Goal: Information Seeking & Learning: Check status

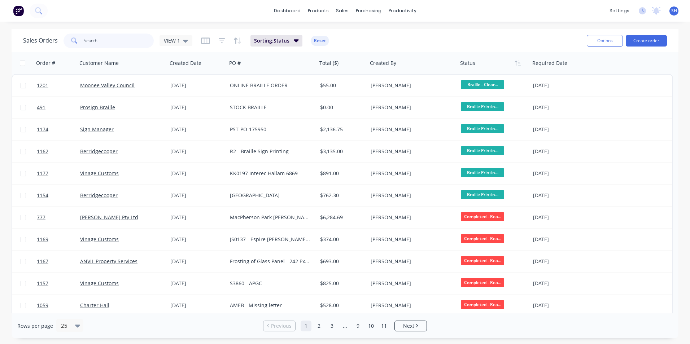
click at [111, 42] on input "text" at bounding box center [119, 41] width 70 height 14
type input "1169"
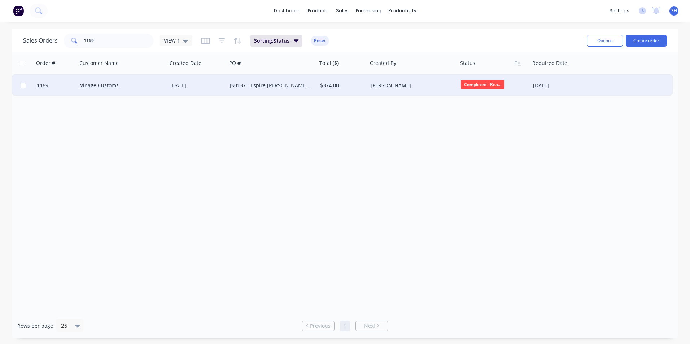
click at [286, 86] on div "JS0137 - Espire [PERSON_NAME] and [PERSON_NAME]" at bounding box center [270, 85] width 80 height 7
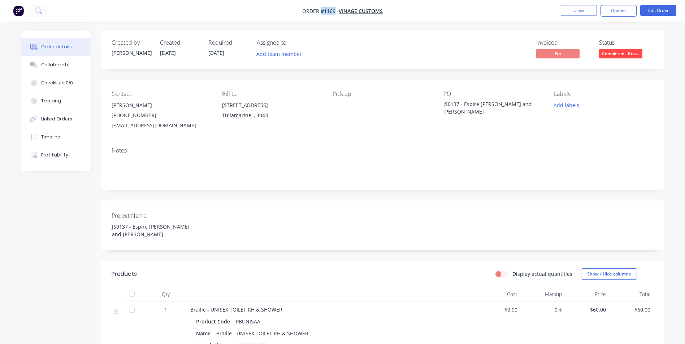
drag, startPoint x: 334, startPoint y: 11, endPoint x: 320, endPoint y: 13, distance: 14.2
click at [320, 13] on span "Order #1169 -" at bounding box center [320, 11] width 36 height 7
copy span "#1169"
drag, startPoint x: 458, startPoint y: 105, endPoint x: 442, endPoint y: 103, distance: 15.6
click at [442, 103] on div "Contact [PERSON_NAME] [PHONE_NUMBER] [EMAIL_ADDRESS][DOMAIN_NAME] Bill to [STRE…" at bounding box center [382, 111] width 563 height 62
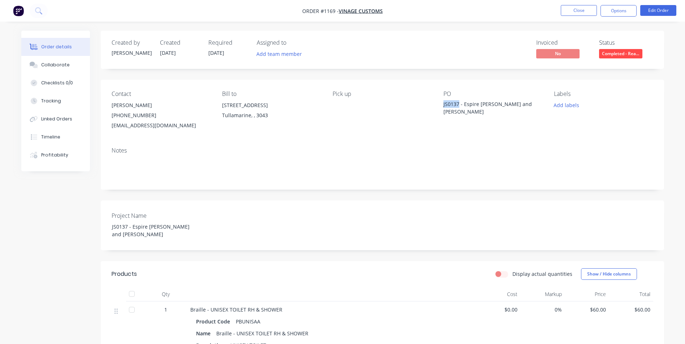
drag, startPoint x: 442, startPoint y: 103, endPoint x: 450, endPoint y: 104, distance: 8.4
copy div "JS0137"
drag, startPoint x: 515, startPoint y: 103, endPoint x: 443, endPoint y: 106, distance: 71.9
click at [443, 106] on div "JS0137 - Espire [PERSON_NAME] and [PERSON_NAME]" at bounding box center [488, 107] width 90 height 15
drag, startPoint x: 443, startPoint y: 106, endPoint x: 447, endPoint y: 105, distance: 3.9
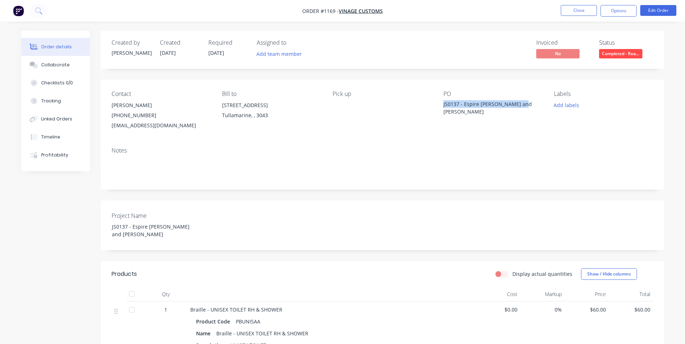
copy div "JS0137 - Espire [PERSON_NAME] and [PERSON_NAME]"
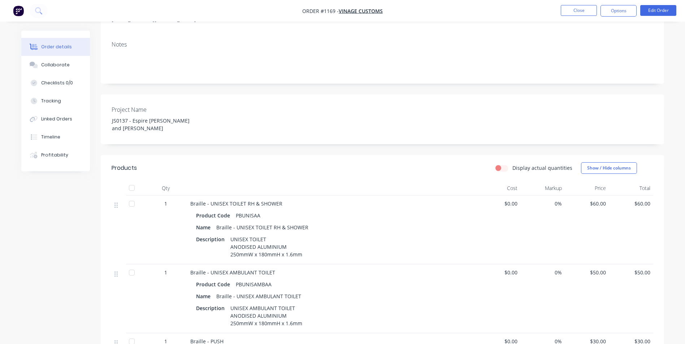
scroll to position [108, 0]
drag, startPoint x: 260, startPoint y: 206, endPoint x: 234, endPoint y: 205, distance: 25.3
click at [234, 208] on div "PBUNISAA" at bounding box center [248, 213] width 30 height 10
copy div "PBUNISAA"
drag, startPoint x: 306, startPoint y: 218, endPoint x: 236, endPoint y: 216, distance: 69.7
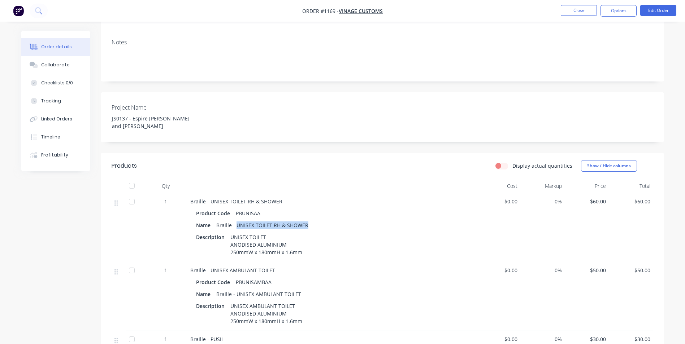
click at [236, 220] on div "Braille - UNISEX TOILET RH & SHOWER" at bounding box center [262, 225] width 98 height 10
copy div "UNISEX TOILET RH & SHOWER"
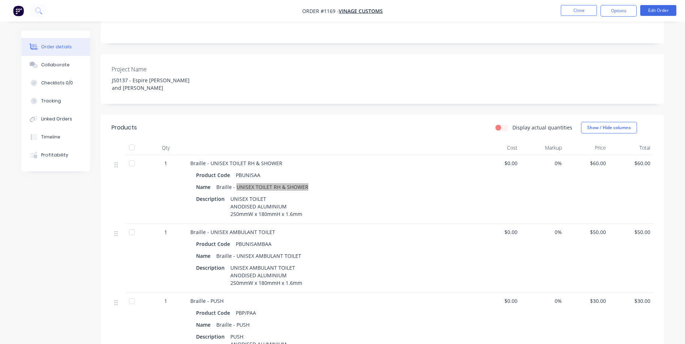
scroll to position [180, 0]
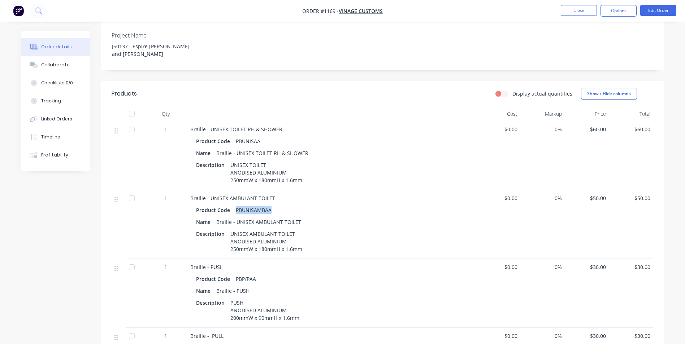
drag, startPoint x: 267, startPoint y: 202, endPoint x: 235, endPoint y: 202, distance: 32.5
click at [235, 205] on div "PBUNISAMBAA" at bounding box center [254, 210] width 42 height 10
copy div "PBUNISAMBAA"
drag, startPoint x: 257, startPoint y: 271, endPoint x: 234, endPoint y: 271, distance: 23.5
click at [234, 274] on div "PBP/PAA" at bounding box center [246, 279] width 26 height 10
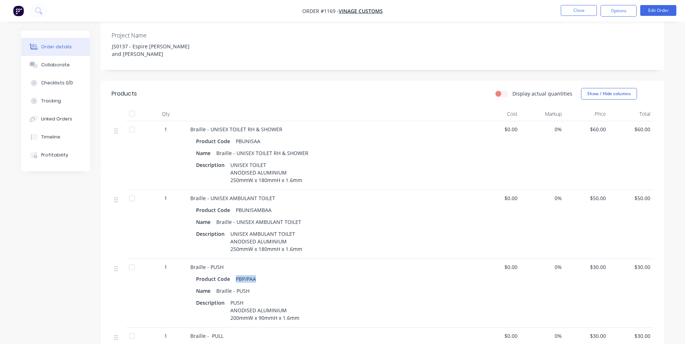
copy div "PBP/PAA"
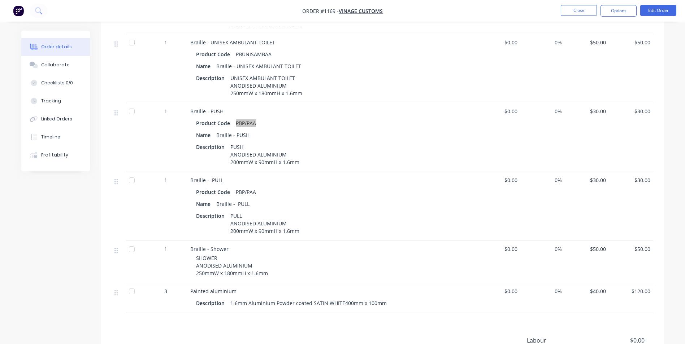
scroll to position [361, 0]
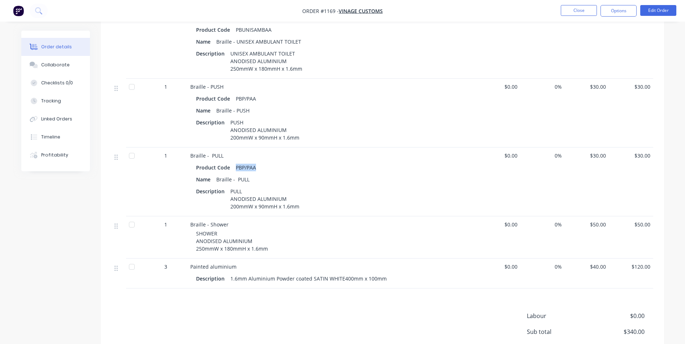
drag, startPoint x: 243, startPoint y: 160, endPoint x: 235, endPoint y: 160, distance: 7.6
click at [235, 162] on div "PBP/PAA" at bounding box center [246, 167] width 26 height 10
copy div "PBP/PAA"
drag, startPoint x: 189, startPoint y: 217, endPoint x: 271, endPoint y: 241, distance: 86.0
click at [271, 241] on div "Braille - Shower SHOWER ANODISED ALUMINIUM 250mmW x 180mmH x 1.6mm" at bounding box center [331, 238] width 289 height 42
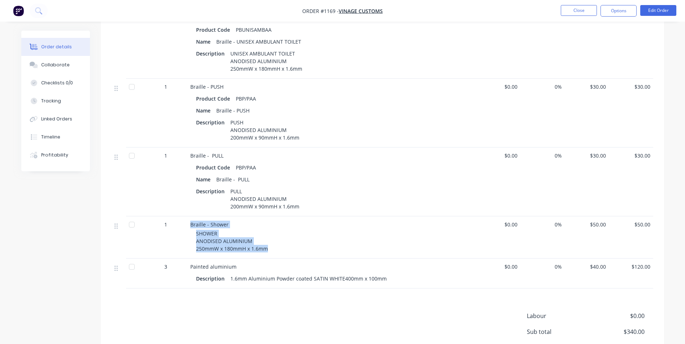
copy div "Braille - Shower SHOWER ANODISED ALUMINIUM 250mmW x 180mmH x 1.6mm"
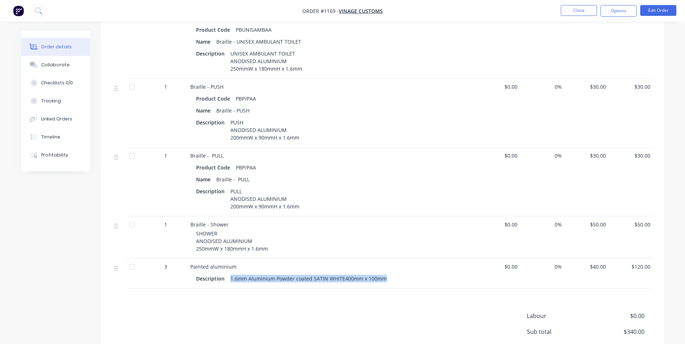
drag, startPoint x: 386, startPoint y: 273, endPoint x: 229, endPoint y: 270, distance: 157.0
click at [229, 274] on div "Description 1.6mm Aluminium Powder coated SATIN WHITE400mm x 100mm" at bounding box center [331, 279] width 271 height 10
copy div "1.6mm Aluminium Powder coated SATIN WHITE400mm x 100mm"
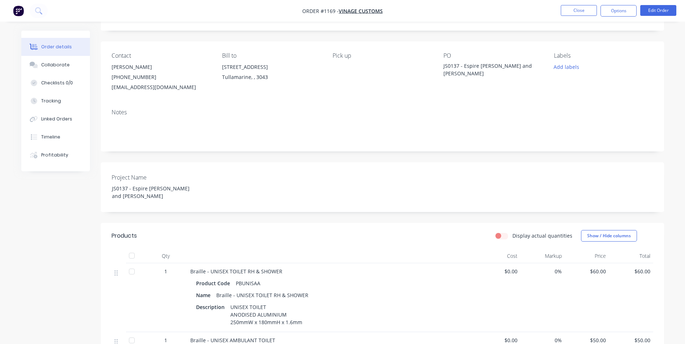
scroll to position [29, 0]
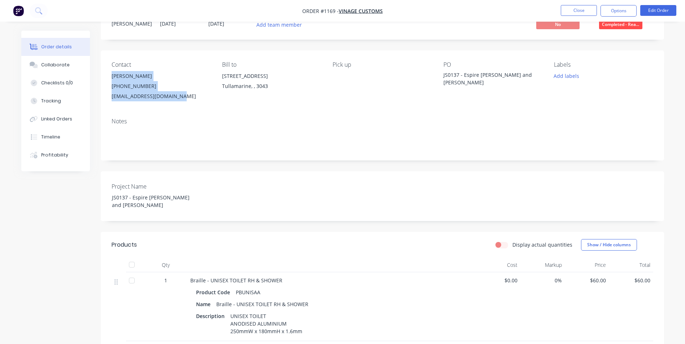
drag, startPoint x: 113, startPoint y: 75, endPoint x: 180, endPoint y: 110, distance: 76.4
click at [180, 110] on div "Contact [PERSON_NAME] [PHONE_NUMBER] [EMAIL_ADDRESS][DOMAIN_NAME] Bill to [STRE…" at bounding box center [382, 82] width 563 height 62
click at [614, 12] on button "Options" at bounding box center [618, 11] width 36 height 12
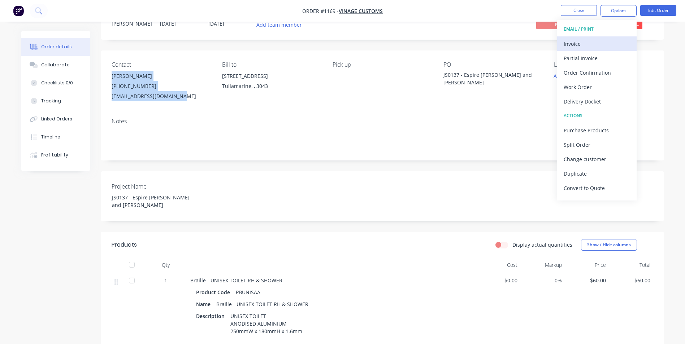
click at [607, 39] on div "Invoice" at bounding box center [596, 44] width 66 height 10
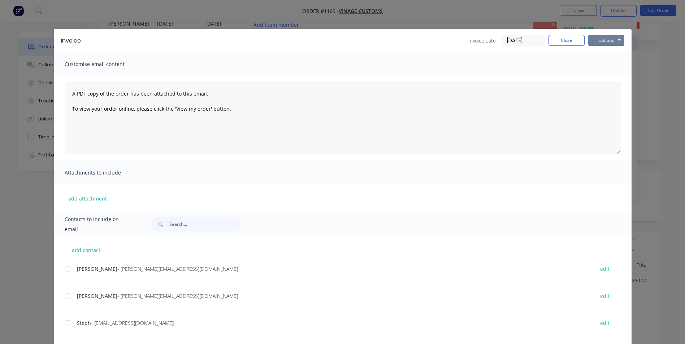
click at [607, 39] on button "Options" at bounding box center [606, 40] width 36 height 11
drag, startPoint x: 607, startPoint y: 39, endPoint x: 605, endPoint y: 66, distance: 26.8
click at [605, 66] on button "Print" at bounding box center [611, 65] width 46 height 12
drag, startPoint x: 564, startPoint y: 39, endPoint x: 576, endPoint y: 31, distance: 14.5
click at [564, 39] on button "Close" at bounding box center [566, 40] width 36 height 11
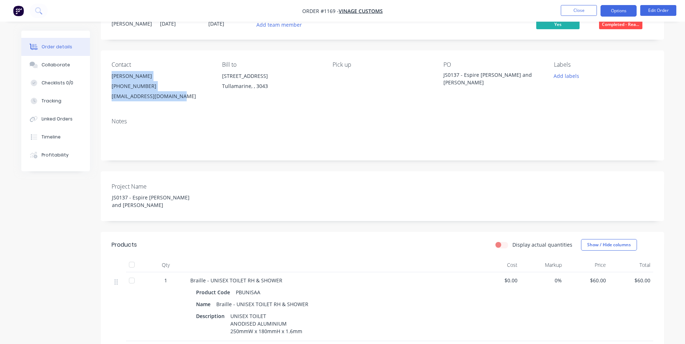
click at [609, 10] on button "Options" at bounding box center [618, 11] width 36 height 12
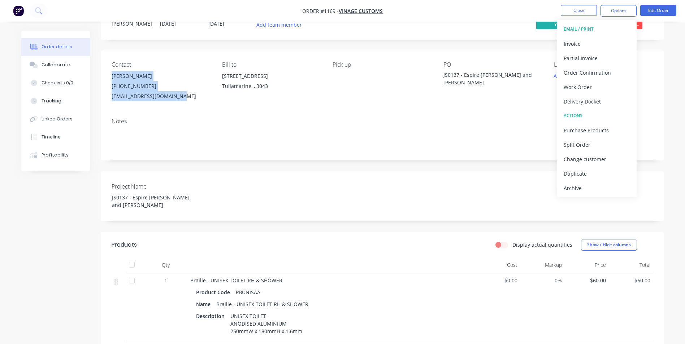
click at [567, 181] on button "Archive" at bounding box center [596, 188] width 79 height 14
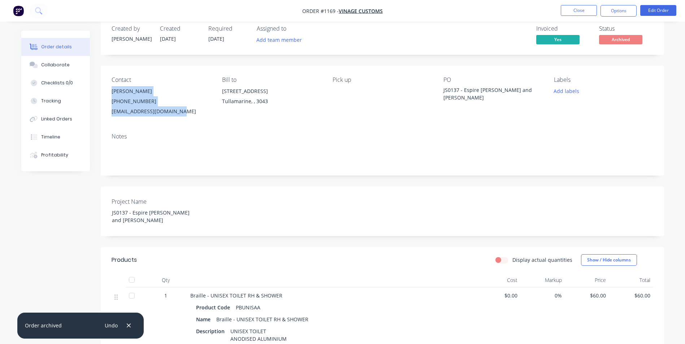
scroll to position [0, 0]
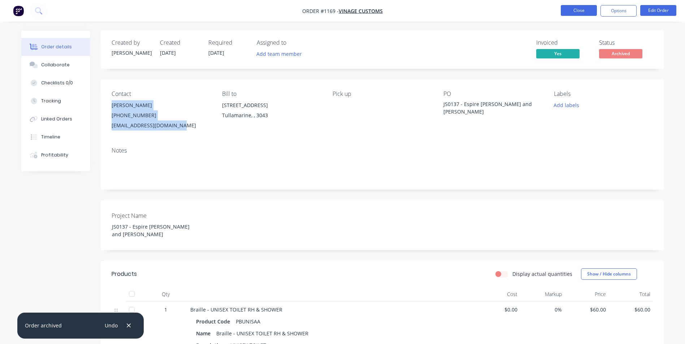
click at [570, 12] on button "Close" at bounding box center [579, 10] width 36 height 11
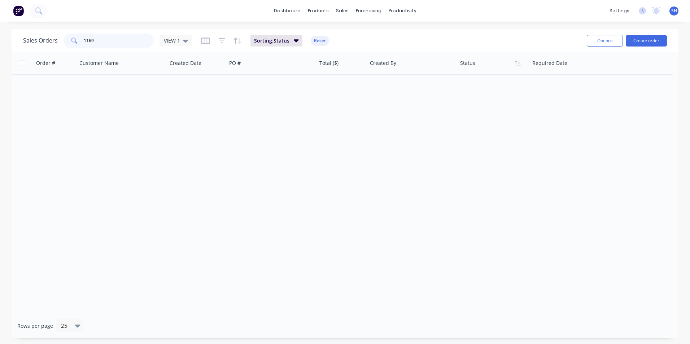
click at [108, 34] on input "1169" at bounding box center [119, 41] width 70 height 14
drag, startPoint x: 106, startPoint y: 40, endPoint x: 69, endPoint y: 37, distance: 37.4
click at [69, 37] on div "1169" at bounding box center [109, 41] width 90 height 14
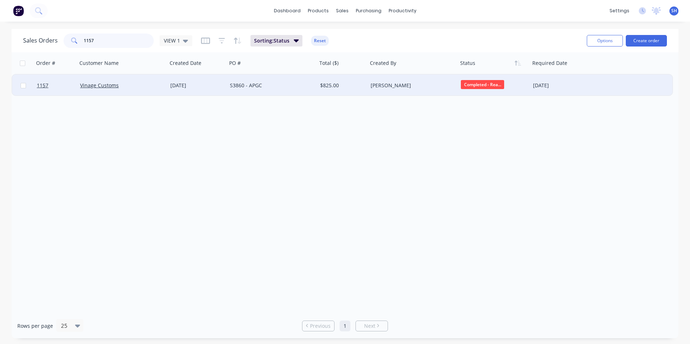
type input "1157"
click at [301, 84] on div "S3860 - APGC" at bounding box center [270, 85] width 80 height 7
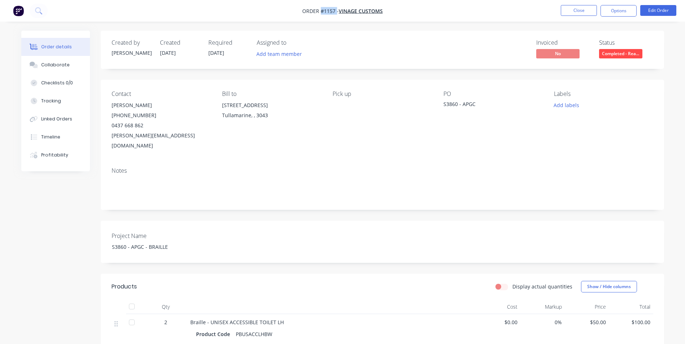
drag, startPoint x: 336, startPoint y: 9, endPoint x: 321, endPoint y: 10, distance: 15.6
click at [321, 10] on span "Order #1157 -" at bounding box center [320, 11] width 36 height 7
drag, startPoint x: 478, startPoint y: 104, endPoint x: 440, endPoint y: 104, distance: 37.9
click at [440, 104] on div "Contact [PERSON_NAME] [PHONE_NUMBER] [PERSON_NAME][EMAIL_ADDRESS][DOMAIN_NAME] …" at bounding box center [382, 121] width 563 height 82
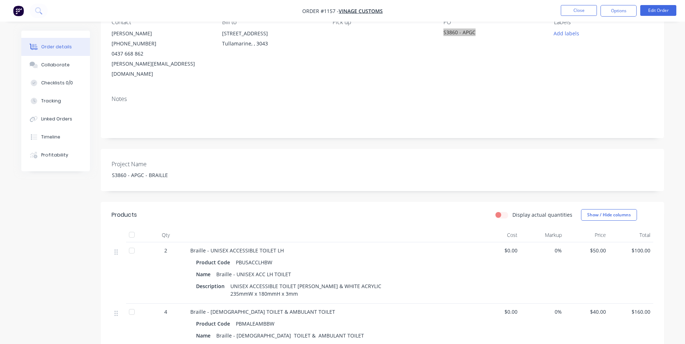
scroll to position [72, 0]
drag, startPoint x: 124, startPoint y: 162, endPoint x: 81, endPoint y: 160, distance: 43.3
drag, startPoint x: 271, startPoint y: 252, endPoint x: 235, endPoint y: 252, distance: 35.4
click at [235, 257] on div "PBUSACCLHBW" at bounding box center [254, 262] width 42 height 10
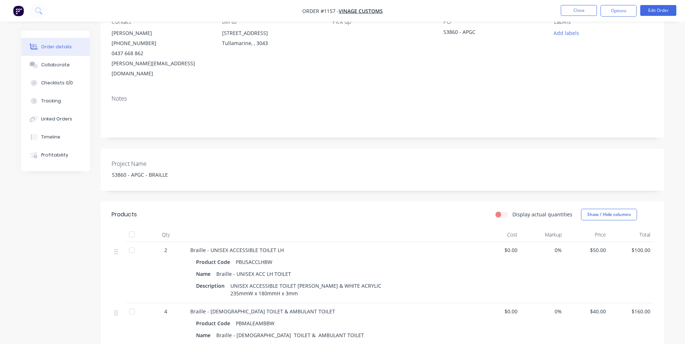
click at [332, 281] on div "Description UNISEX ACCESSIBLE TOILET [PERSON_NAME] & WHITE ACRYLIC 235mmW x 180…" at bounding box center [331, 290] width 271 height 18
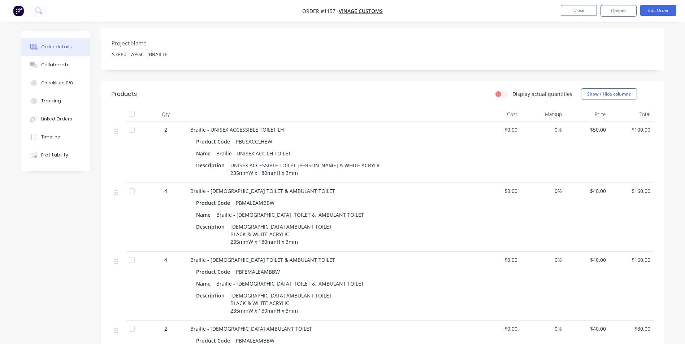
scroll to position [217, 0]
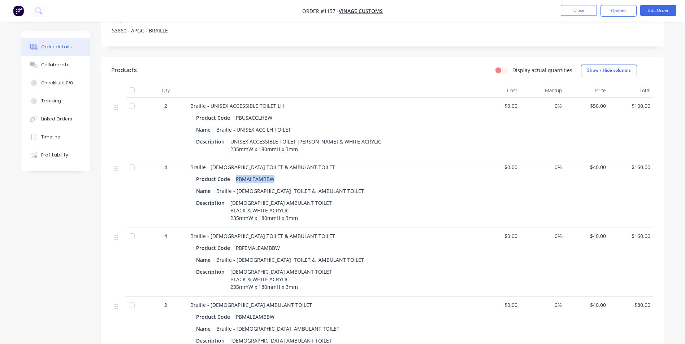
drag, startPoint x: 271, startPoint y: 179, endPoint x: 234, endPoint y: 175, distance: 37.1
click at [234, 175] on div "PBMALEAMBBW" at bounding box center [255, 179] width 44 height 10
drag, startPoint x: 325, startPoint y: 189, endPoint x: 237, endPoint y: 187, distance: 88.1
click at [237, 187] on div "Name Braille - [DEMOGRAPHIC_DATA] TOILET & AMBULANT TOILET" at bounding box center [331, 191] width 271 height 10
drag, startPoint x: 279, startPoint y: 243, endPoint x: 235, endPoint y: 248, distance: 45.0
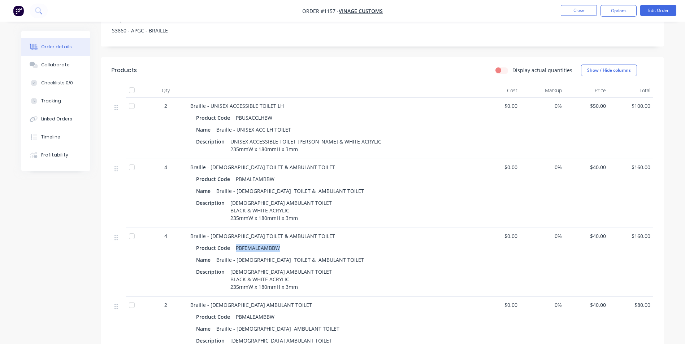
click at [235, 248] on div "PBFEMALEAMBBW" at bounding box center [258, 248] width 50 height 10
drag, startPoint x: 326, startPoint y: 257, endPoint x: 236, endPoint y: 258, distance: 89.5
click at [236, 258] on div "Name Braille - [DEMOGRAPHIC_DATA] TOILET & AMBULANT TOILET" at bounding box center [331, 260] width 271 height 10
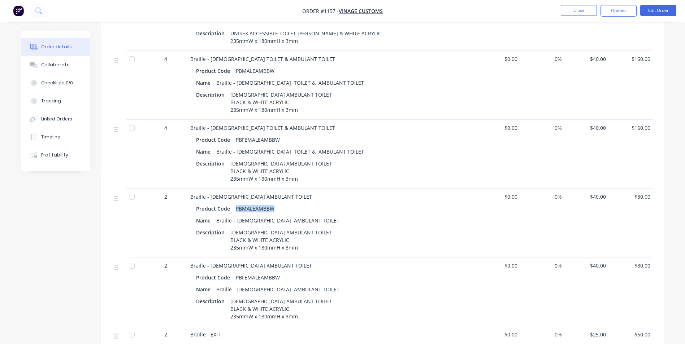
drag, startPoint x: 273, startPoint y: 205, endPoint x: 235, endPoint y: 203, distance: 38.7
click at [235, 204] on div "PBMALEAMBBW" at bounding box center [255, 209] width 44 height 10
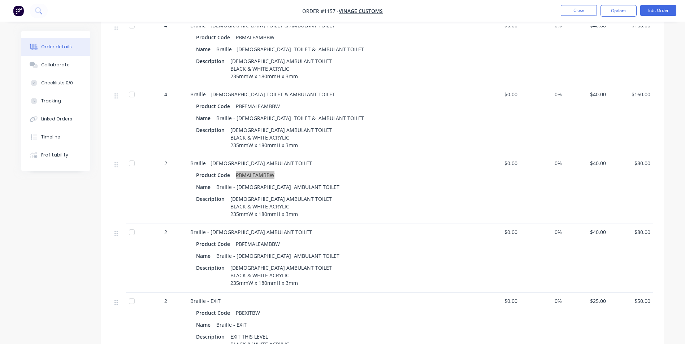
scroll to position [397, 0]
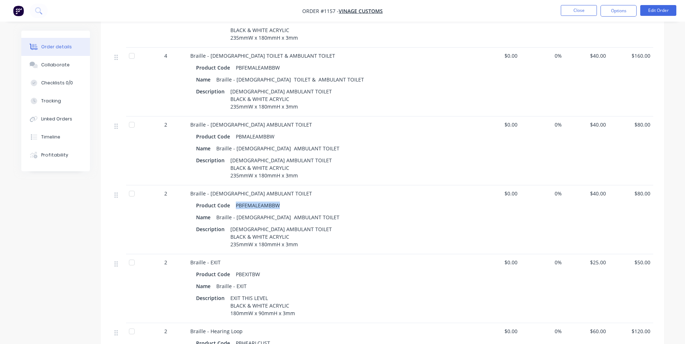
drag, startPoint x: 283, startPoint y: 203, endPoint x: 235, endPoint y: 202, distance: 48.0
click at [235, 202] on div "Product Code PBFEMALEAMBBW" at bounding box center [331, 205] width 271 height 10
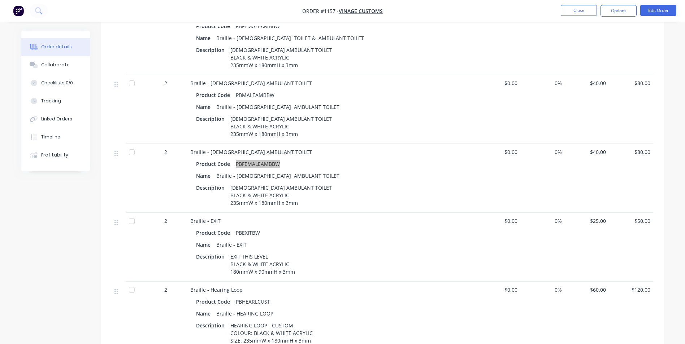
scroll to position [505, 0]
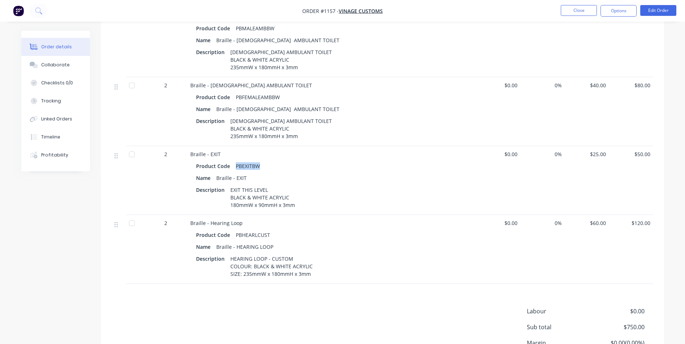
drag, startPoint x: 259, startPoint y: 164, endPoint x: 234, endPoint y: 162, distance: 25.3
click at [234, 162] on div "PBEXITBW" at bounding box center [248, 166] width 30 height 10
drag, startPoint x: 268, startPoint y: 188, endPoint x: 229, endPoint y: 187, distance: 39.0
click at [229, 187] on div "EXIT THIS LEVEL BLACK & WHITE ACRYLIC 180mmW x 90mmH x 3mm" at bounding box center [262, 198] width 70 height 26
drag, startPoint x: 258, startPoint y: 232, endPoint x: 235, endPoint y: 233, distance: 23.9
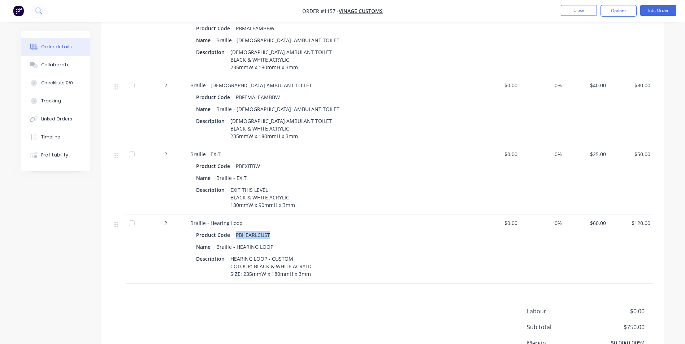
click at [235, 233] on div "PBHEARLCUST" at bounding box center [253, 235] width 40 height 10
drag, startPoint x: 309, startPoint y: 272, endPoint x: 229, endPoint y: 256, distance: 81.3
click at [229, 256] on div "HEARING LOOP - CUSTOM COLOUR: BLACK & WHITE ACRYLIC SIZE: 235mmW x 180mmH x 3mm" at bounding box center [271, 267] width 88 height 26
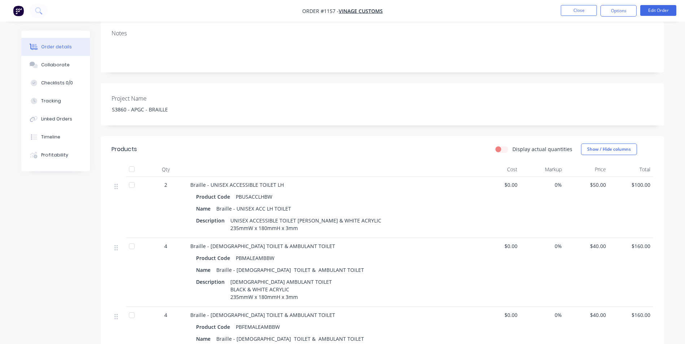
scroll to position [66, 0]
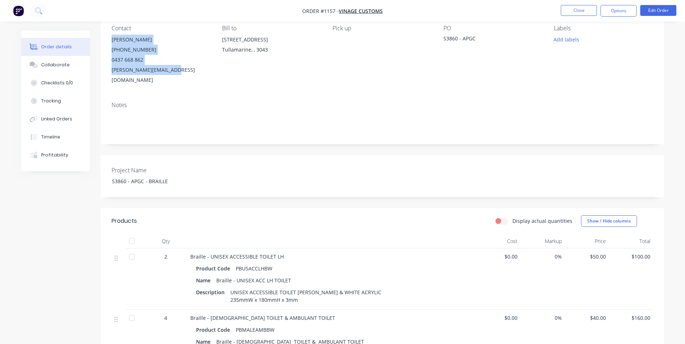
drag, startPoint x: 112, startPoint y: 40, endPoint x: 186, endPoint y: 77, distance: 82.3
click at [186, 77] on div "Contact [PERSON_NAME] [PHONE_NUMBER] [PERSON_NAME][EMAIL_ADDRESS][DOMAIN_NAME] …" at bounding box center [382, 55] width 563 height 82
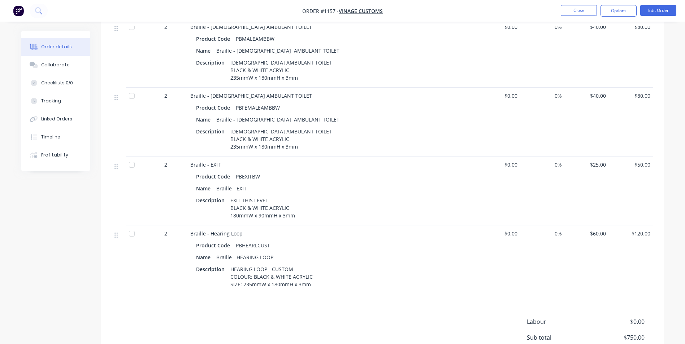
scroll to position [571, 0]
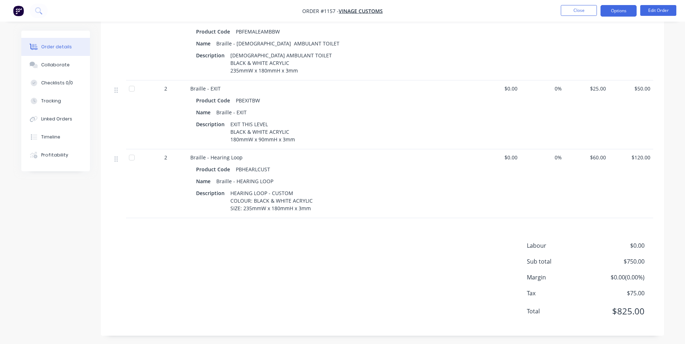
click at [618, 10] on button "Options" at bounding box center [618, 11] width 36 height 12
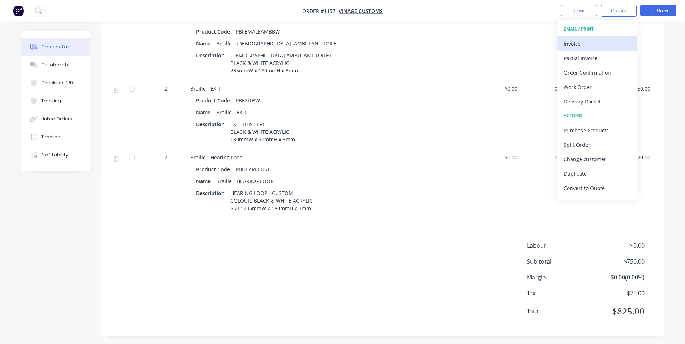
click at [599, 37] on button "Invoice" at bounding box center [596, 43] width 79 height 14
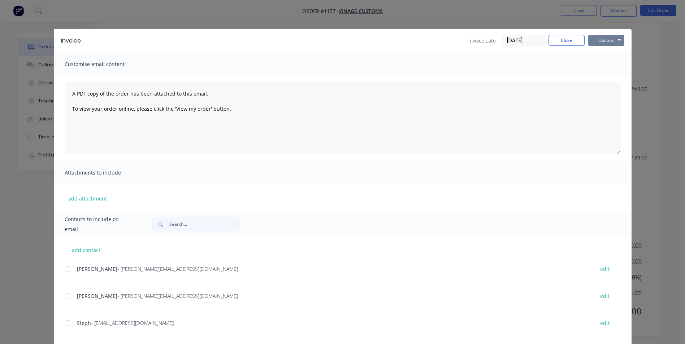
click at [618, 44] on button "Options" at bounding box center [606, 40] width 36 height 11
click at [612, 67] on button "Print" at bounding box center [611, 65] width 46 height 12
drag, startPoint x: 570, startPoint y: 41, endPoint x: 572, endPoint y: 38, distance: 3.8
click at [571, 39] on button "Close" at bounding box center [566, 40] width 36 height 11
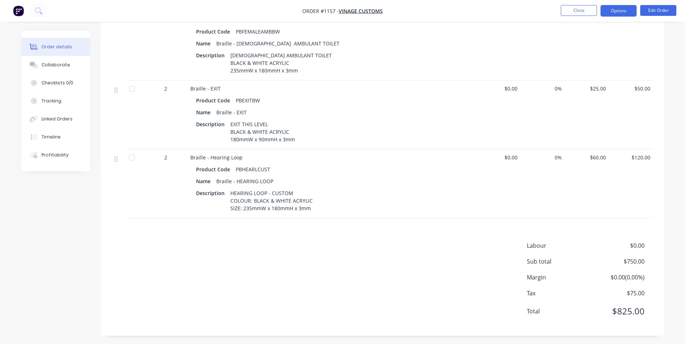
click at [612, 9] on button "Options" at bounding box center [618, 11] width 36 height 12
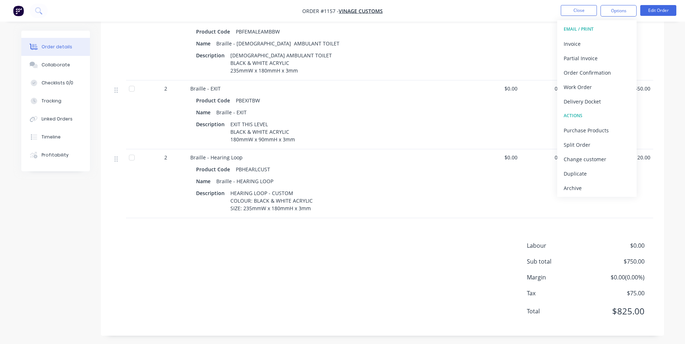
click at [594, 186] on div "Archive" at bounding box center [596, 188] width 66 height 10
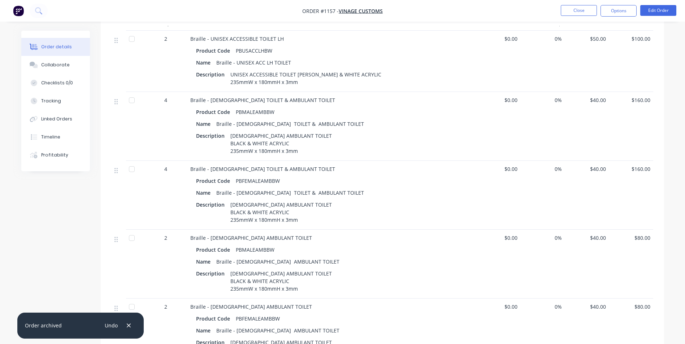
scroll to position [0, 0]
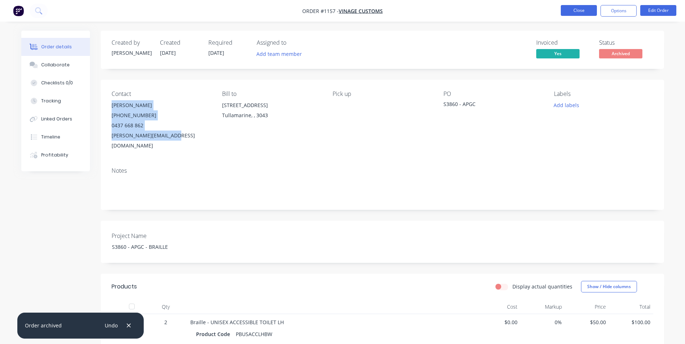
click at [580, 11] on button "Close" at bounding box center [579, 10] width 36 height 11
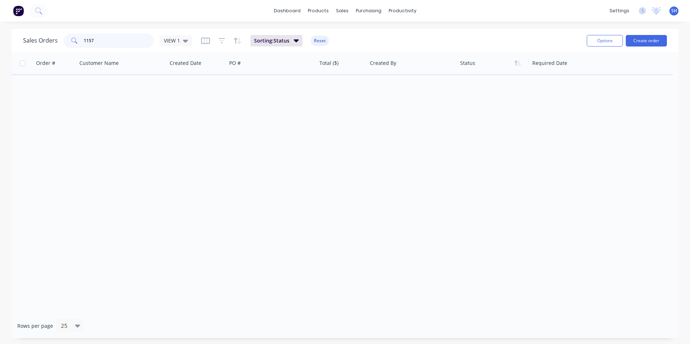
click at [112, 40] on input "1157" at bounding box center [119, 41] width 70 height 14
drag, startPoint x: 112, startPoint y: 40, endPoint x: 0, endPoint y: 30, distance: 112.7
click at [0, 30] on div "Sales Orders 1157 VIEW 1 Sorting: Status Reset Options Create order Order # Cus…" at bounding box center [345, 184] width 690 height 310
type input "1194"
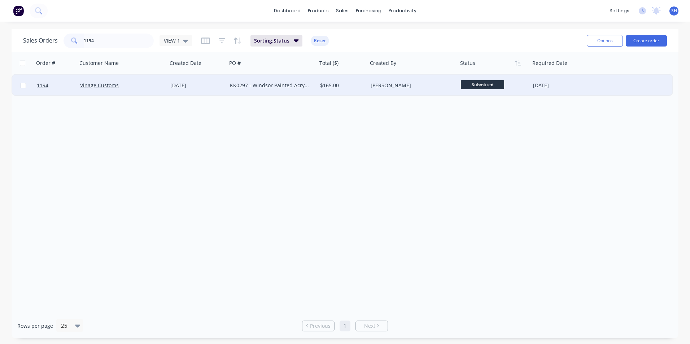
click at [130, 90] on div "Vinage Customs" at bounding box center [122, 86] width 90 height 22
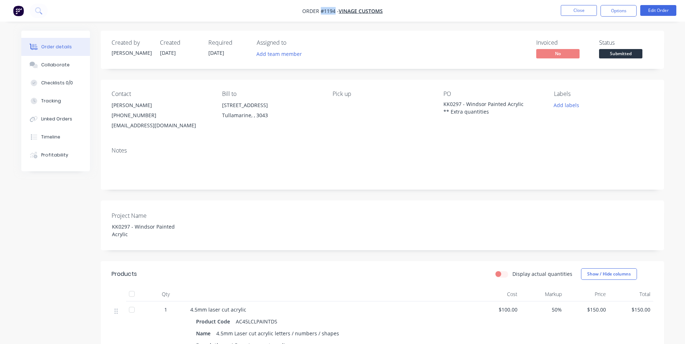
drag, startPoint x: 335, startPoint y: 11, endPoint x: 321, endPoint y: 10, distance: 13.7
click at [321, 10] on span "Order #1194 -" at bounding box center [320, 11] width 36 height 7
drag, startPoint x: 461, startPoint y: 103, endPoint x: 443, endPoint y: 103, distance: 17.3
click at [443, 103] on div "KK0297 - Windsor Painted Acrylic ** Extra quantities" at bounding box center [488, 107] width 90 height 15
drag, startPoint x: 488, startPoint y: 114, endPoint x: 441, endPoint y: 103, distance: 48.2
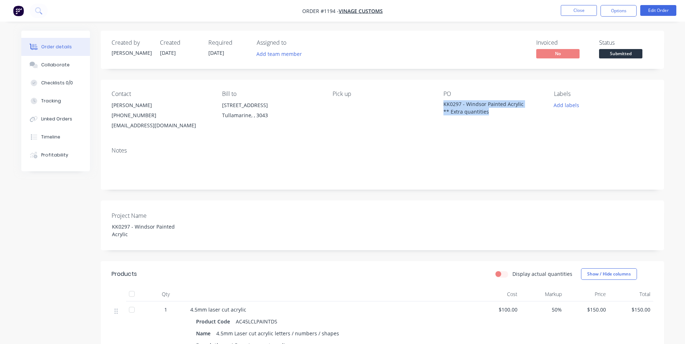
click at [441, 103] on div "Contact [PERSON_NAME] [PHONE_NUMBER] [EMAIL_ADDRESS][DOMAIN_NAME] Bill to [STRE…" at bounding box center [382, 111] width 563 height 62
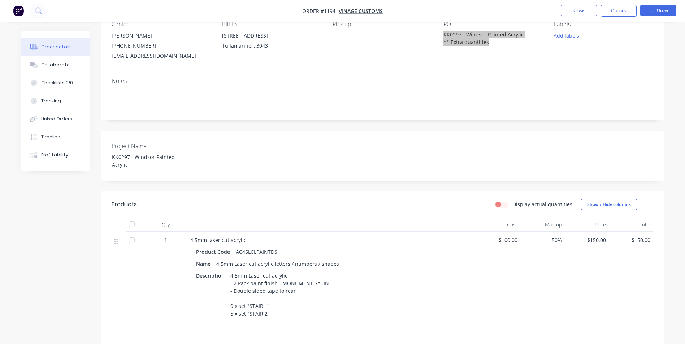
scroll to position [72, 0]
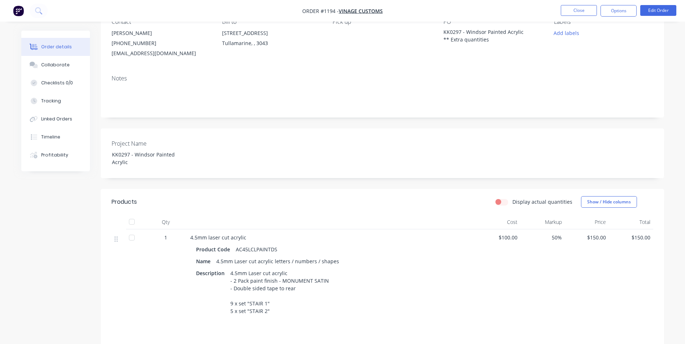
click at [217, 256] on div "4.5mm Laser cut acrylic letters / numbers / shapes" at bounding box center [277, 261] width 128 height 10
drag, startPoint x: 228, startPoint y: 263, endPoint x: 271, endPoint y: 306, distance: 59.7
click at [271, 306] on div "4.5mm Laser cut acrylic - 2 Pack paint finish - MONUMENT SATIN - Double sided t…" at bounding box center [279, 292] width 104 height 48
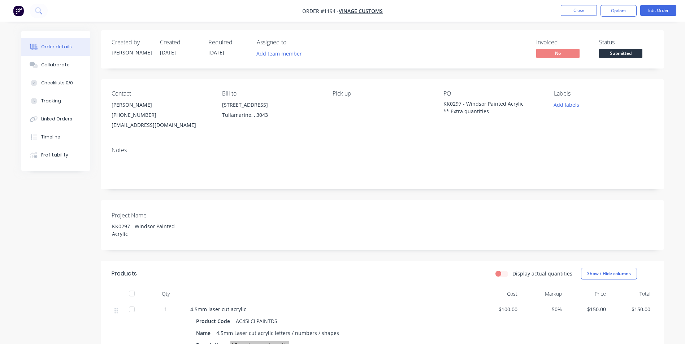
scroll to position [0, 0]
drag, startPoint x: 113, startPoint y: 104, endPoint x: 183, endPoint y: 132, distance: 74.9
click at [183, 132] on div "Contact [PERSON_NAME] [PHONE_NUMBER] [EMAIL_ADDRESS][DOMAIN_NAME] Bill to [STRE…" at bounding box center [382, 111] width 563 height 62
drag, startPoint x: 112, startPoint y: 105, endPoint x: 191, endPoint y: 136, distance: 84.7
click at [191, 136] on div "Contact [PERSON_NAME] [PHONE_NUMBER] [EMAIL_ADDRESS][DOMAIN_NAME] Bill to [STRE…" at bounding box center [382, 111] width 563 height 62
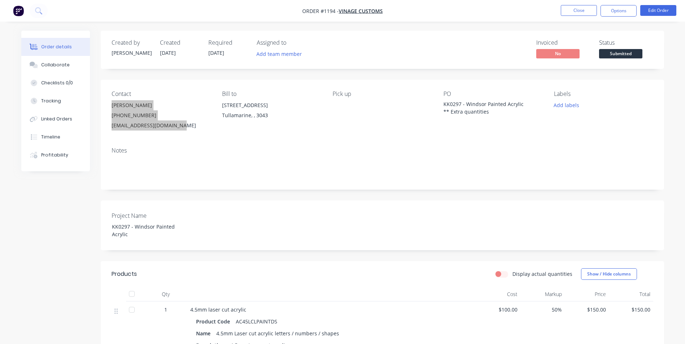
scroll to position [209, 0]
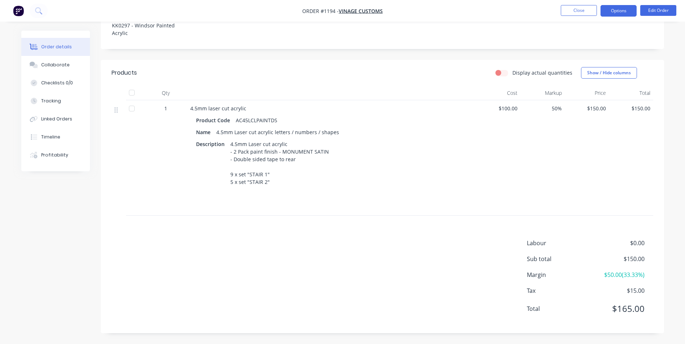
click at [619, 12] on button "Options" at bounding box center [618, 11] width 36 height 12
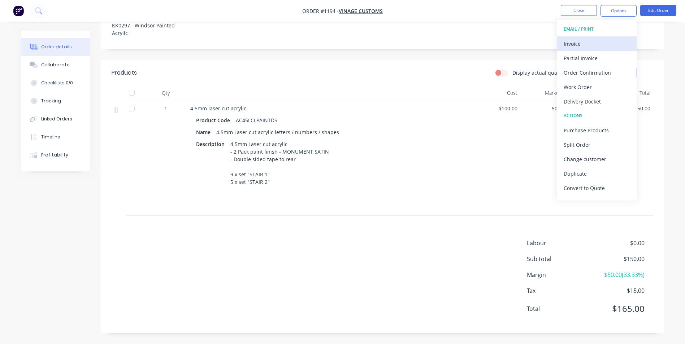
click at [573, 42] on div "Invoice" at bounding box center [596, 44] width 66 height 10
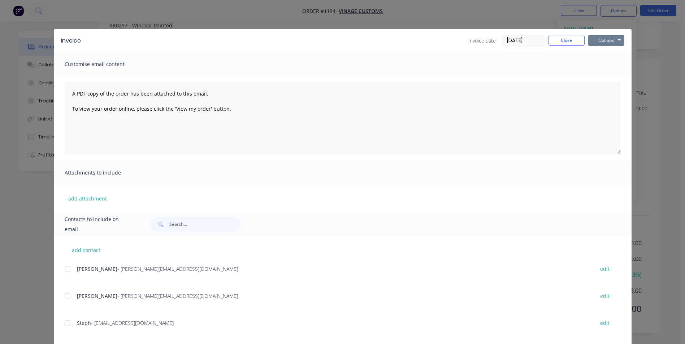
click at [596, 41] on button "Options" at bounding box center [606, 40] width 36 height 11
click at [607, 64] on button "Print" at bounding box center [611, 65] width 46 height 12
click at [557, 39] on button "Close" at bounding box center [566, 40] width 36 height 11
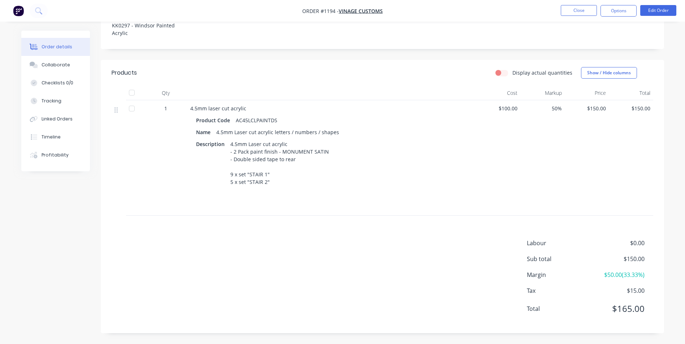
drag, startPoint x: 619, startPoint y: 8, endPoint x: 618, endPoint y: 20, distance: 11.6
click at [619, 8] on button "Options" at bounding box center [618, 11] width 36 height 12
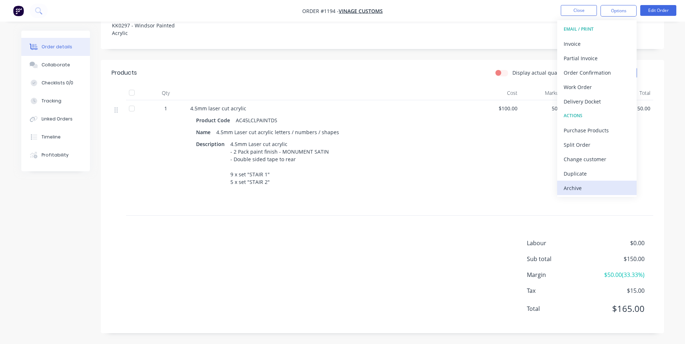
click at [588, 186] on div "Archive" at bounding box center [596, 188] width 66 height 10
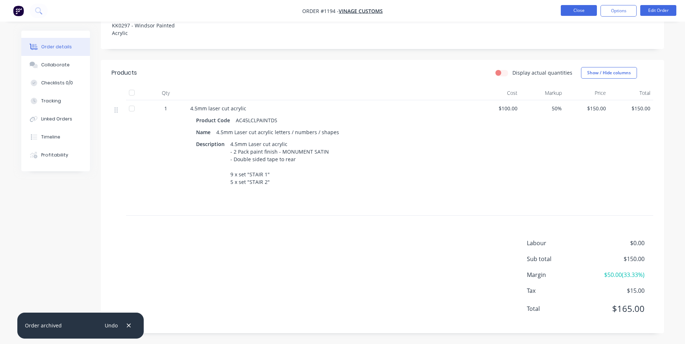
click at [576, 9] on button "Close" at bounding box center [579, 10] width 36 height 11
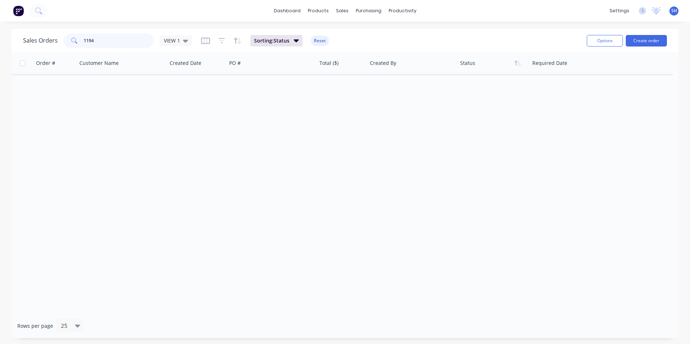
click at [105, 38] on input "1194" at bounding box center [119, 41] width 70 height 14
click at [104, 37] on input "1194" at bounding box center [119, 41] width 70 height 14
type input "1105"
click at [116, 39] on input "1105" at bounding box center [119, 41] width 70 height 14
drag, startPoint x: 121, startPoint y: 40, endPoint x: 10, endPoint y: 29, distance: 111.4
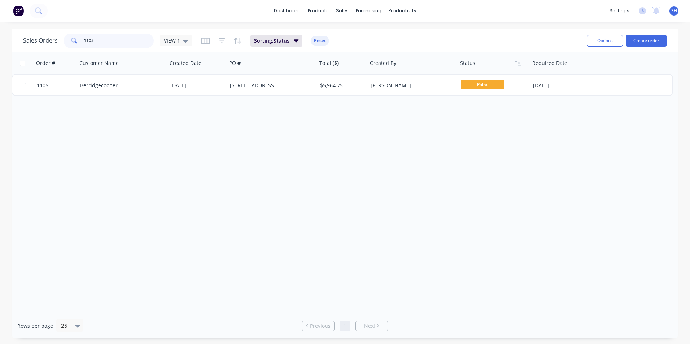
click at [10, 29] on div "Sales Orders 1105 VIEW 1 Sorting: Status Reset Options Create order Order # Cus…" at bounding box center [345, 184] width 690 height 310
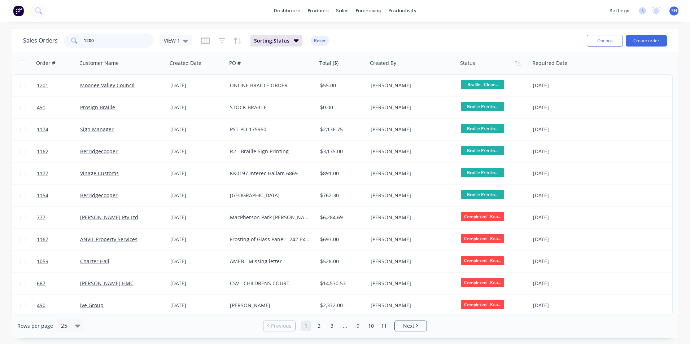
type input "1200"
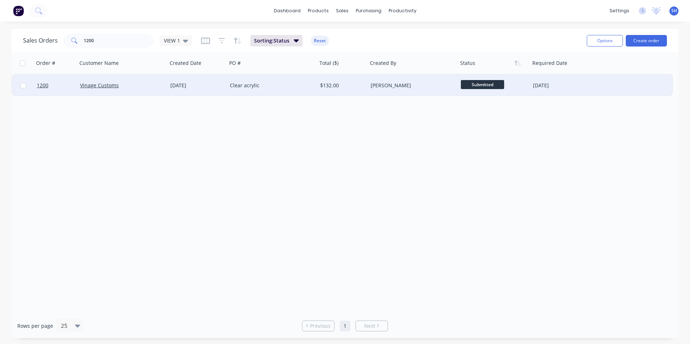
click at [149, 85] on div "Vinage Customs" at bounding box center [120, 85] width 80 height 7
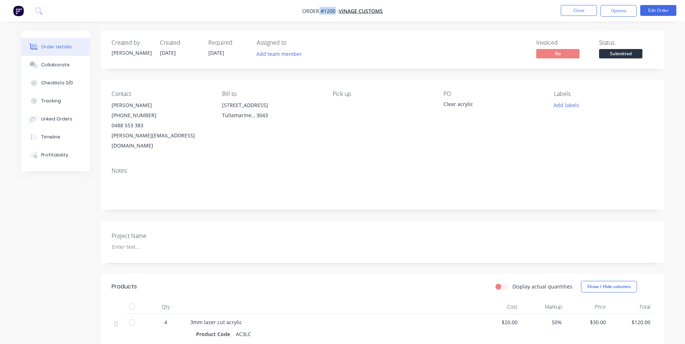
drag, startPoint x: 335, startPoint y: 12, endPoint x: 318, endPoint y: 12, distance: 16.3
click at [318, 12] on span "Order #1200 -" at bounding box center [320, 11] width 36 height 7
drag, startPoint x: 474, startPoint y: 104, endPoint x: 444, endPoint y: 103, distance: 29.6
click at [444, 103] on div "Clear acrylic" at bounding box center [488, 105] width 90 height 10
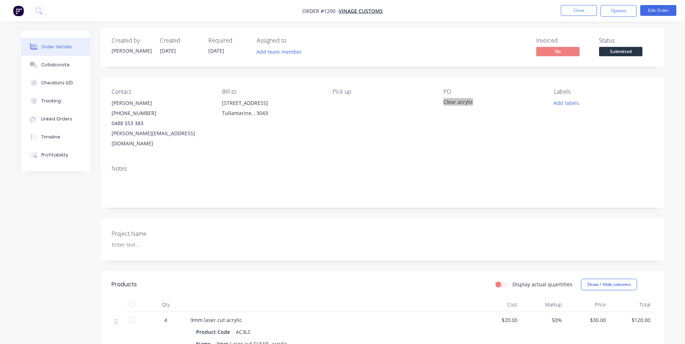
scroll to position [144, 0]
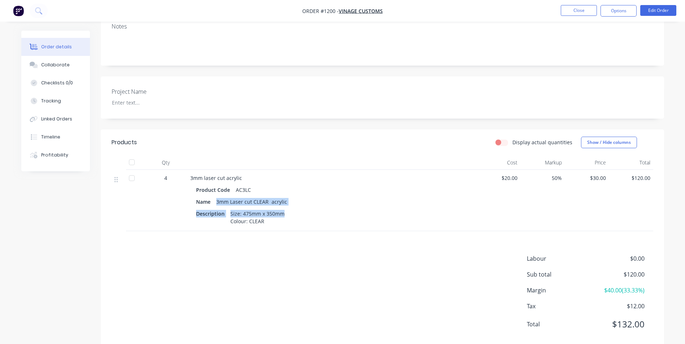
drag, startPoint x: 221, startPoint y: 192, endPoint x: 288, endPoint y: 204, distance: 68.2
click at [288, 204] on div "Product Code AC3LC Name 3mm Laser cut CLEAR acrylic Description Size: 475mm x 3…" at bounding box center [331, 204] width 283 height 43
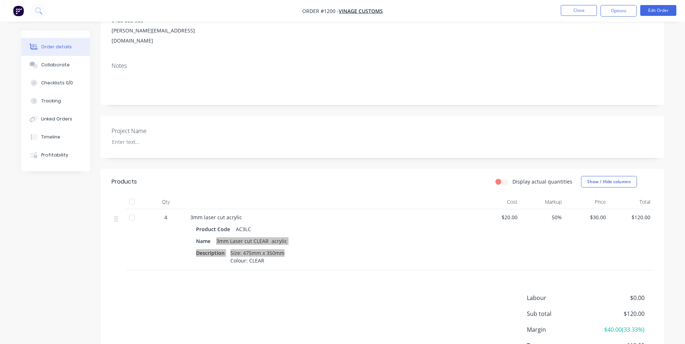
scroll to position [36, 0]
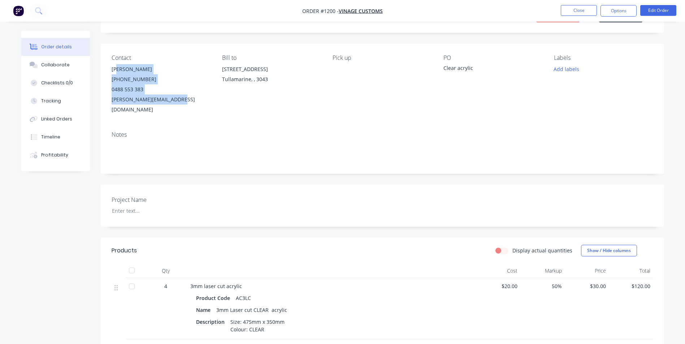
drag, startPoint x: 110, startPoint y: 66, endPoint x: 189, endPoint y: 106, distance: 88.5
click at [189, 106] on div "Contact [PERSON_NAME] [PHONE_NUMBER] [PERSON_NAME][EMAIL_ADDRESS][DOMAIN_NAME] …" at bounding box center [382, 85] width 563 height 82
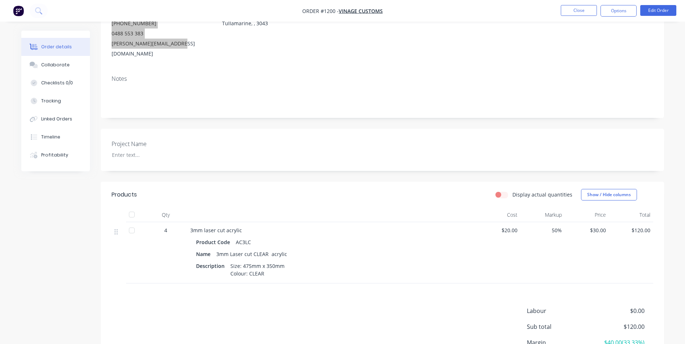
scroll to position [150, 0]
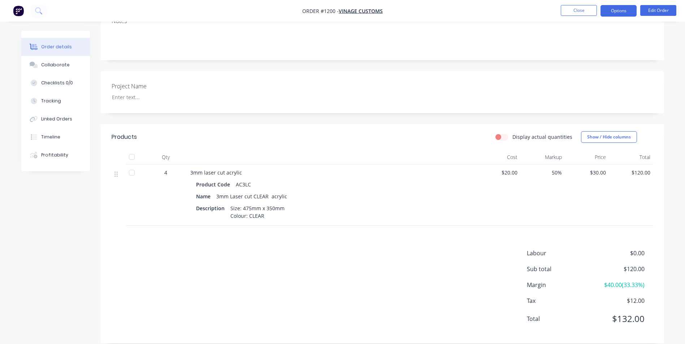
click at [629, 9] on button "Options" at bounding box center [618, 11] width 36 height 12
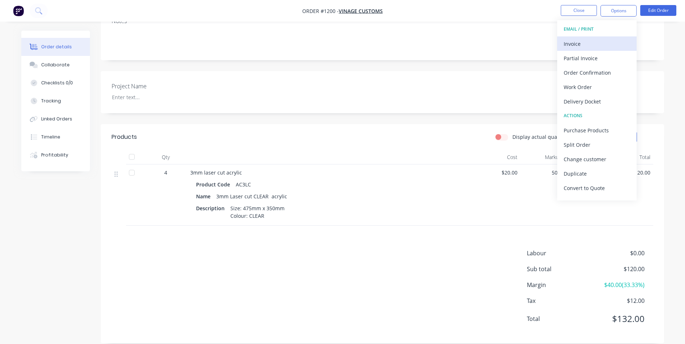
click at [605, 42] on div "Invoice" at bounding box center [596, 44] width 66 height 10
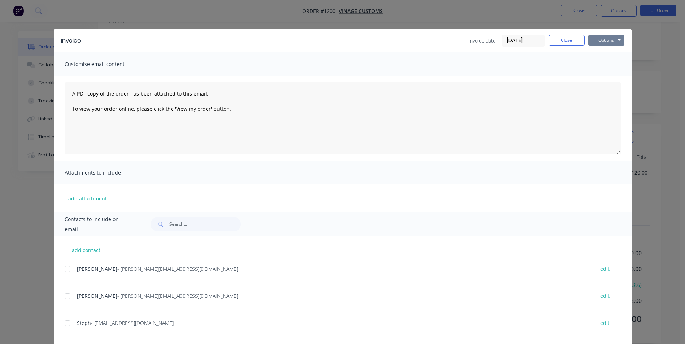
click at [610, 42] on button "Options" at bounding box center [606, 40] width 36 height 11
click at [613, 67] on button "Print" at bounding box center [611, 65] width 46 height 12
drag, startPoint x: 558, startPoint y: 42, endPoint x: 562, endPoint y: 42, distance: 4.0
click at [558, 42] on button "Close" at bounding box center [566, 40] width 36 height 11
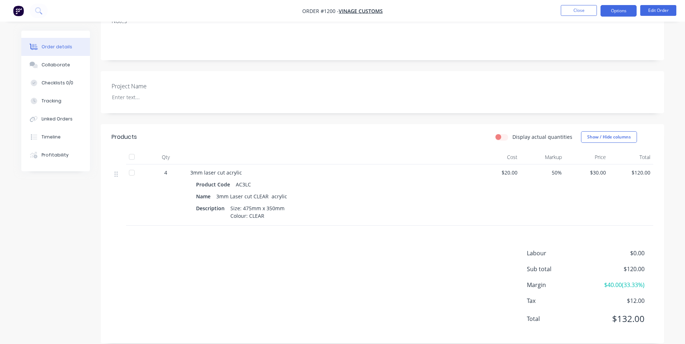
click at [615, 11] on button "Options" at bounding box center [618, 11] width 36 height 12
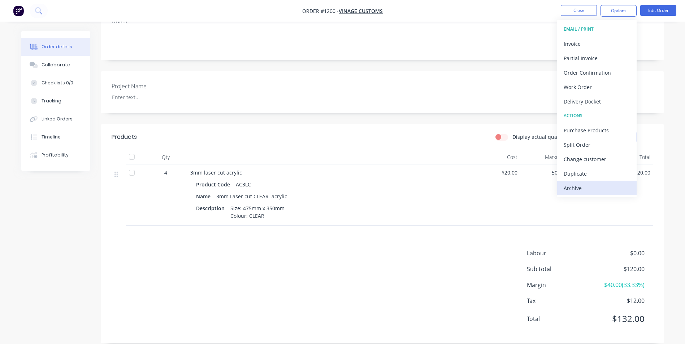
click at [615, 190] on div "Archive" at bounding box center [596, 188] width 66 height 10
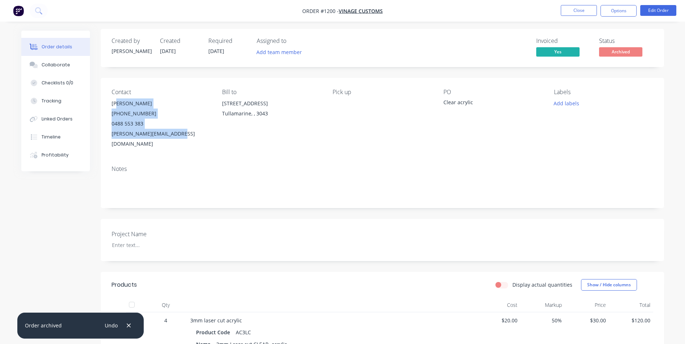
scroll to position [0, 0]
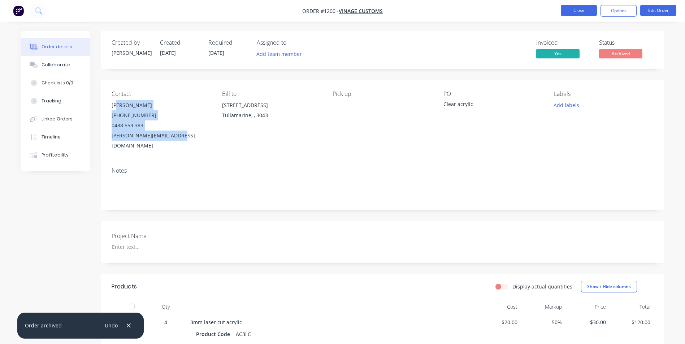
click at [584, 12] on button "Close" at bounding box center [579, 10] width 36 height 11
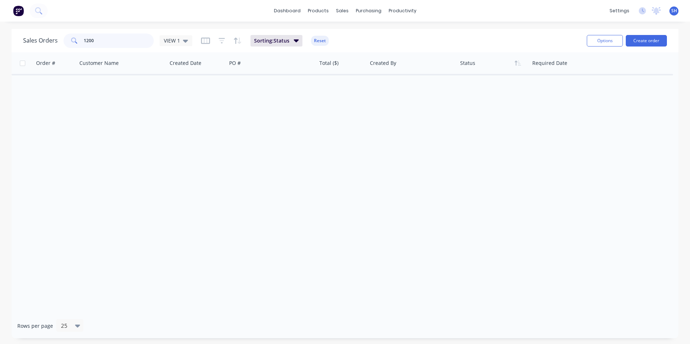
click at [139, 42] on input "1200" at bounding box center [119, 41] width 70 height 14
drag, startPoint x: 122, startPoint y: 38, endPoint x: 61, endPoint y: 31, distance: 62.2
click at [61, 31] on div "Sales Orders 1200 VIEW 1 Sorting: Status Reset Options Create order" at bounding box center [345, 40] width 667 height 23
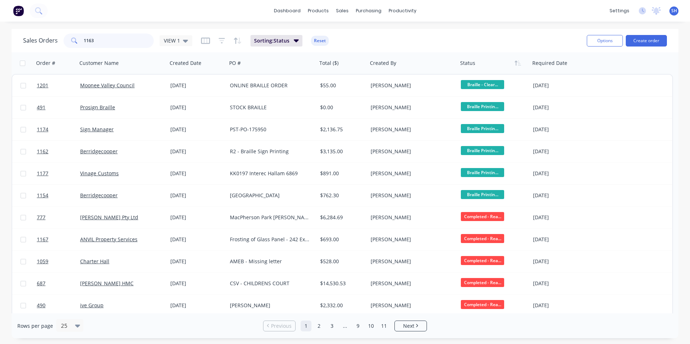
type input "1163"
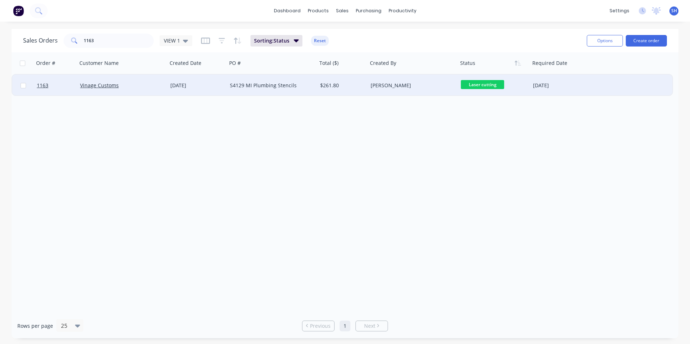
click at [298, 84] on div "S4129 MI Plumbing Stencils" at bounding box center [270, 85] width 80 height 7
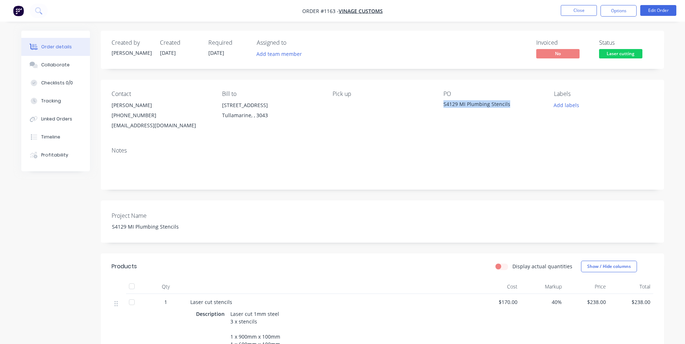
drag, startPoint x: 509, startPoint y: 104, endPoint x: 442, endPoint y: 102, distance: 67.2
click at [442, 102] on div "Contact [PERSON_NAME] [PHONE_NUMBER] [EMAIL_ADDRESS][DOMAIN_NAME] Bill to [STRE…" at bounding box center [382, 111] width 563 height 62
drag, startPoint x: 334, startPoint y: 11, endPoint x: 321, endPoint y: 9, distance: 13.4
click at [321, 9] on span "Order #1163 -" at bounding box center [320, 11] width 36 height 7
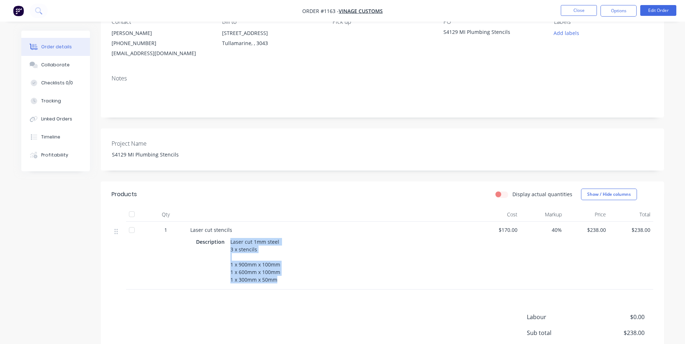
drag, startPoint x: 230, startPoint y: 242, endPoint x: 279, endPoint y: 284, distance: 64.8
click at [279, 284] on div "Laser cut 1mm steel 3 x stencils 1 x 900mm x 100mm 1 x 600mm x 100mm 1 x 300mm …" at bounding box center [255, 261] width 56 height 48
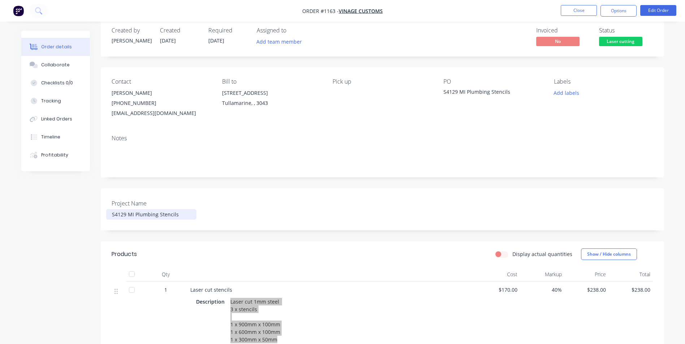
scroll to position [2, 0]
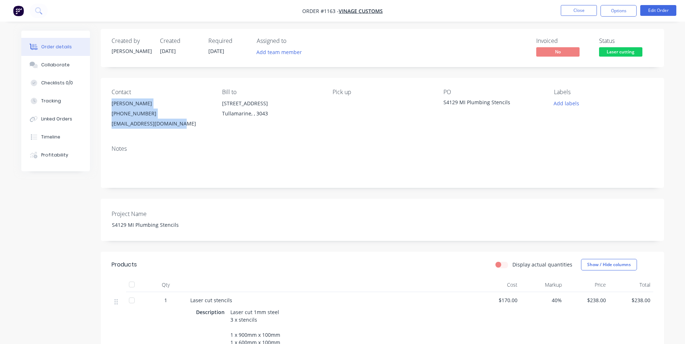
drag, startPoint x: 111, startPoint y: 101, endPoint x: 182, endPoint y: 126, distance: 75.7
click at [182, 126] on div "Contact [PERSON_NAME] [PHONE_NUMBER] [EMAIL_ADDRESS][DOMAIN_NAME] Bill to [STRE…" at bounding box center [382, 109] width 563 height 62
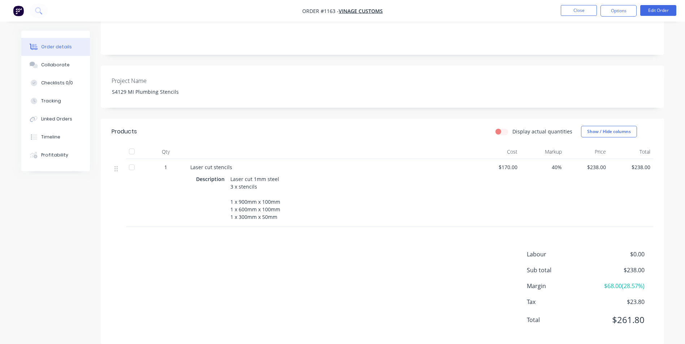
scroll to position [146, 0]
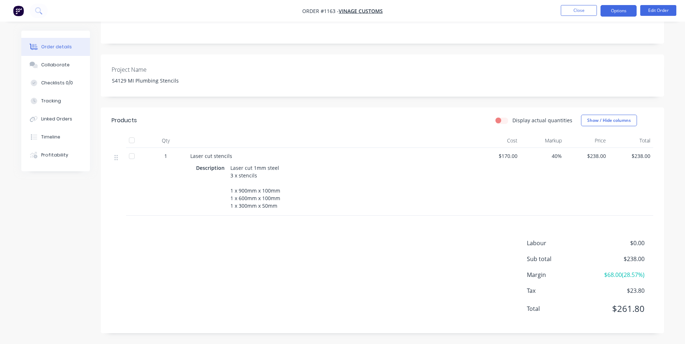
click at [621, 12] on button "Options" at bounding box center [618, 11] width 36 height 12
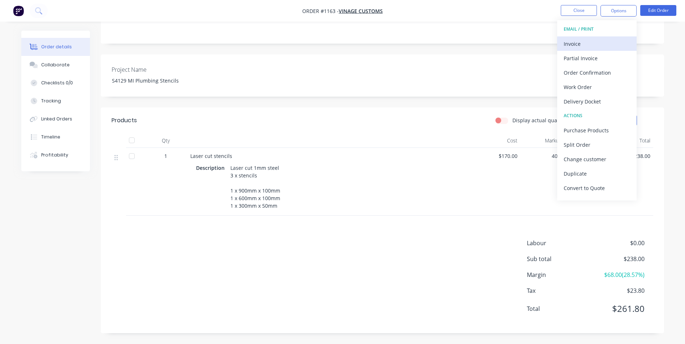
drag, startPoint x: 615, startPoint y: 18, endPoint x: 590, endPoint y: 42, distance: 34.5
click at [590, 42] on div "Invoice" at bounding box center [596, 44] width 66 height 10
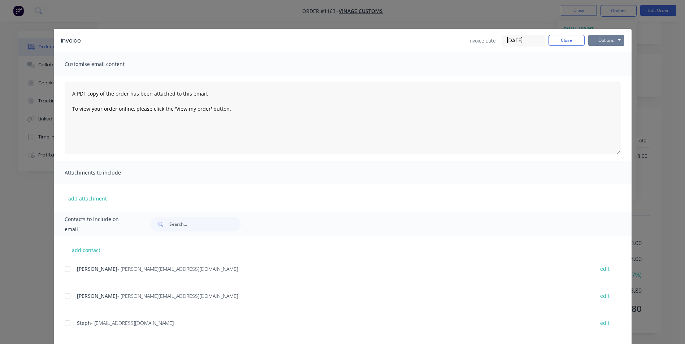
click at [609, 39] on button "Options" at bounding box center [606, 40] width 36 height 11
click at [602, 63] on button "Print" at bounding box center [611, 65] width 46 height 12
drag, startPoint x: 563, startPoint y: 44, endPoint x: 627, endPoint y: 16, distance: 69.2
click at [566, 43] on button "Close" at bounding box center [566, 40] width 36 height 11
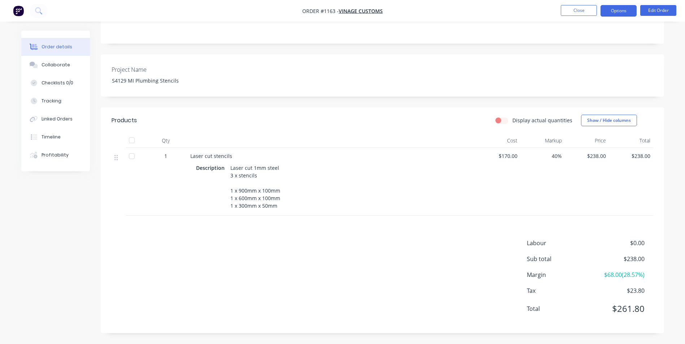
click at [627, 16] on button "Options" at bounding box center [618, 11] width 36 height 12
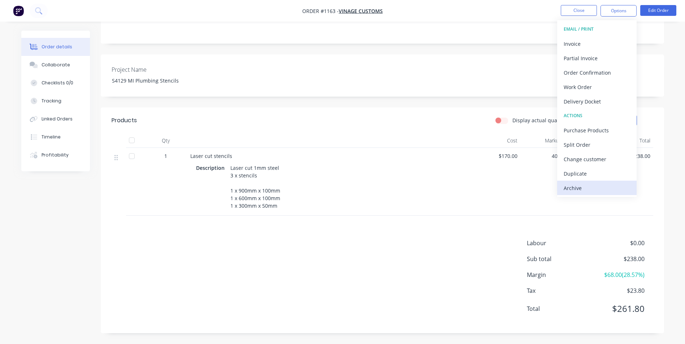
click at [608, 192] on div "Archive" at bounding box center [596, 188] width 66 height 10
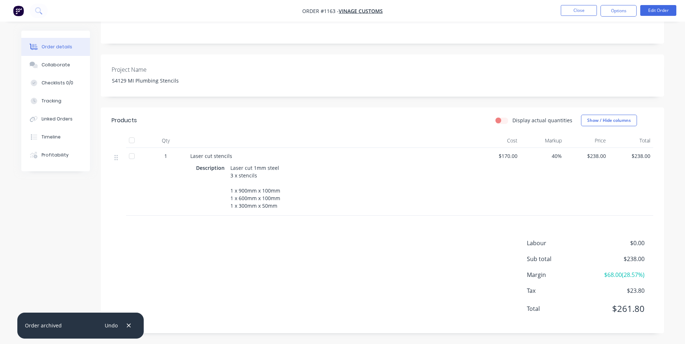
scroll to position [2, 0]
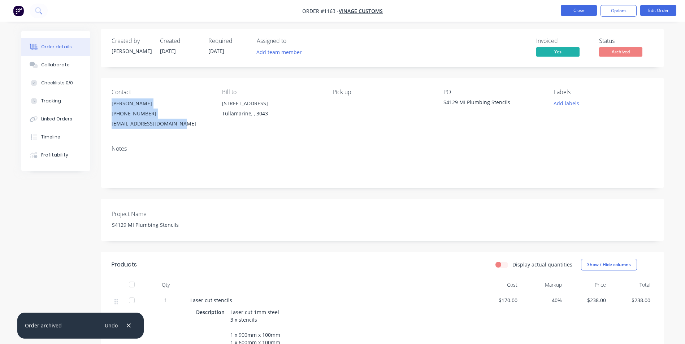
click at [584, 9] on button "Close" at bounding box center [579, 10] width 36 height 11
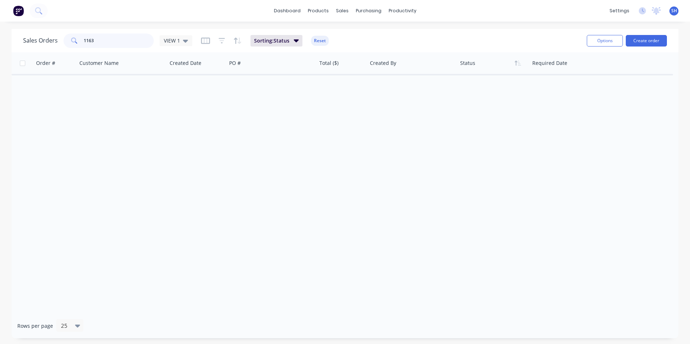
click at [111, 42] on input "1163" at bounding box center [119, 41] width 70 height 14
drag, startPoint x: 111, startPoint y: 42, endPoint x: 87, endPoint y: 43, distance: 24.2
click at [87, 43] on input "1163" at bounding box center [119, 41] width 70 height 14
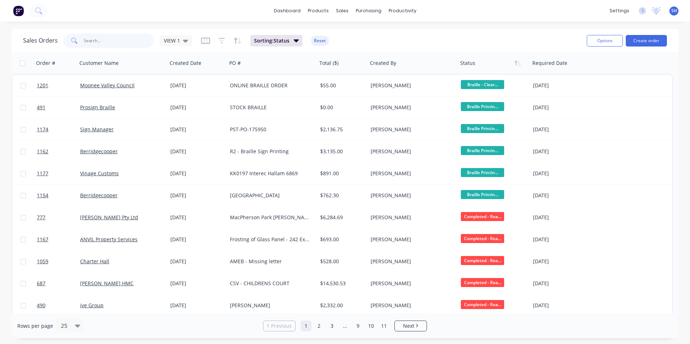
click at [109, 42] on input "text" at bounding box center [119, 41] width 70 height 14
type input "1148"
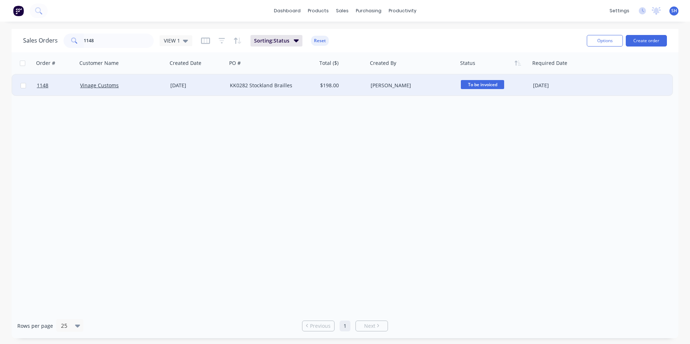
click at [154, 85] on div "Vinage Customs" at bounding box center [120, 85] width 80 height 7
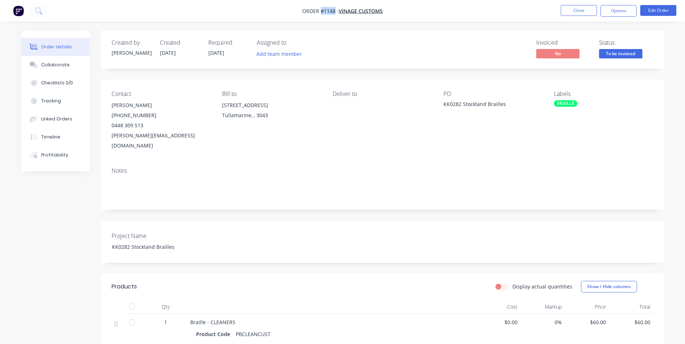
drag, startPoint x: 335, startPoint y: 9, endPoint x: 319, endPoint y: 10, distance: 16.2
click at [319, 10] on span "Order #1148 -" at bounding box center [320, 11] width 36 height 7
drag, startPoint x: 461, startPoint y: 103, endPoint x: 442, endPoint y: 103, distance: 18.4
click at [442, 103] on div "Contact [PERSON_NAME] [PHONE_NUMBER] [PERSON_NAME][EMAIL_ADDRESS][DOMAIN_NAME] …" at bounding box center [382, 121] width 563 height 82
click at [506, 102] on div "KK0282 Stockland Brailles" at bounding box center [488, 105] width 90 height 10
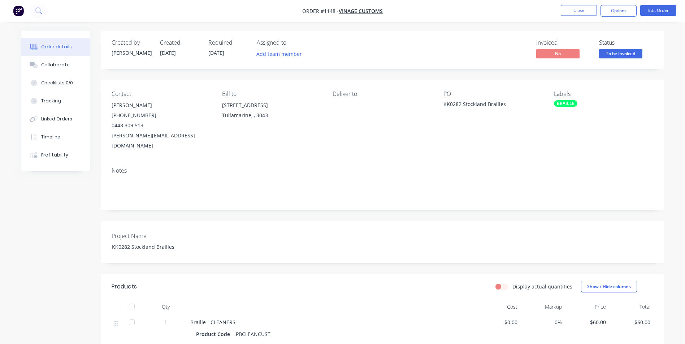
drag, startPoint x: 505, startPoint y: 105, endPoint x: 441, endPoint y: 106, distance: 63.9
click at [441, 106] on div "Contact [PERSON_NAME] [PHONE_NUMBER] [PERSON_NAME][EMAIL_ADDRESS][DOMAIN_NAME] …" at bounding box center [382, 121] width 563 height 82
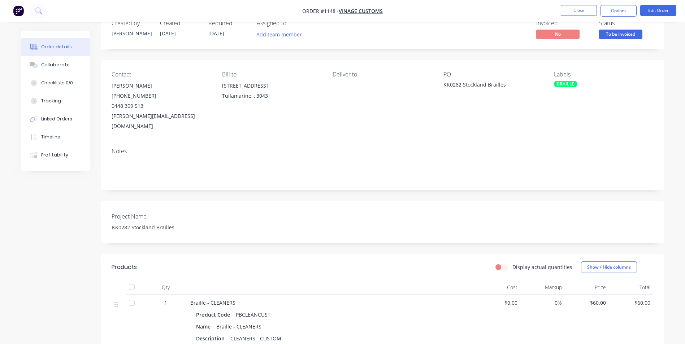
scroll to position [36, 0]
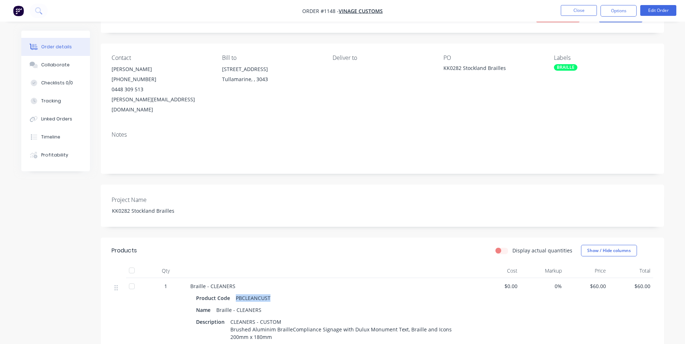
drag, startPoint x: 269, startPoint y: 288, endPoint x: 234, endPoint y: 289, distance: 35.4
click at [234, 293] on div "PBCLEANCUST" at bounding box center [253, 298] width 40 height 10
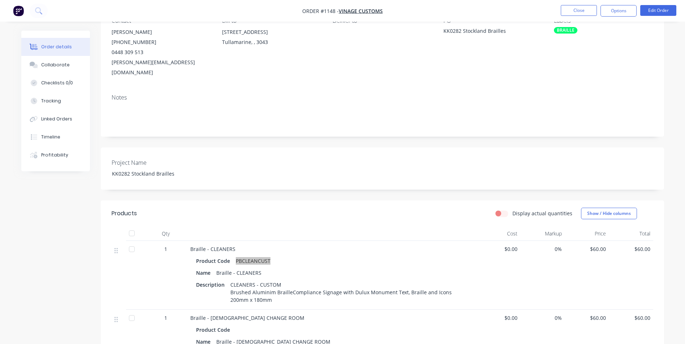
scroll to position [144, 0]
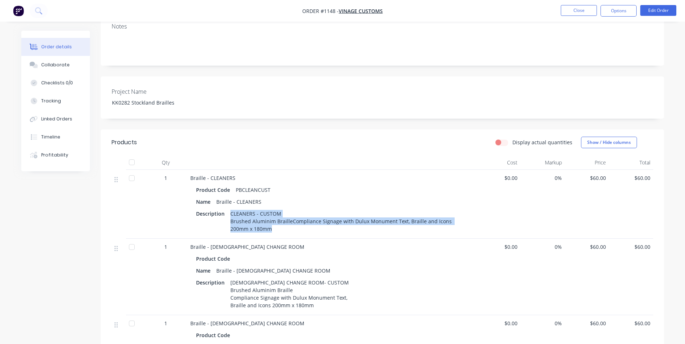
drag, startPoint x: 230, startPoint y: 202, endPoint x: 258, endPoint y: 221, distance: 34.1
click at [258, 221] on div "CLEANERS - CUSTOM Brushed Aluminim BrailleCompliance Signage with Dulux Monumen…" at bounding box center [347, 222] width 240 height 26
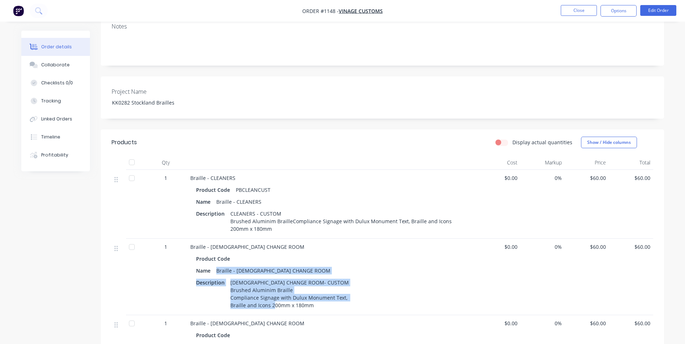
drag, startPoint x: 217, startPoint y: 261, endPoint x: 340, endPoint y: 299, distance: 129.6
click at [340, 299] on div "Product Code Name Braille - [DEMOGRAPHIC_DATA] CHANGE ROOM Description [DEMOGRA…" at bounding box center [331, 281] width 283 height 58
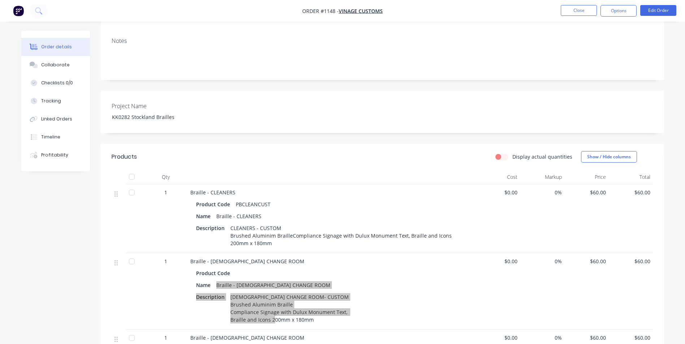
scroll to position [36, 0]
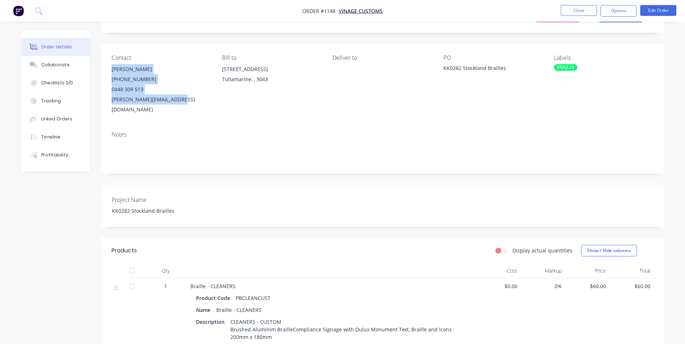
drag, startPoint x: 111, startPoint y: 68, endPoint x: 179, endPoint y: 100, distance: 75.6
click at [179, 100] on div "[PERSON_NAME] [PHONE_NUMBER] [PERSON_NAME][EMAIL_ADDRESS][DOMAIN_NAME]" at bounding box center [161, 89] width 99 height 51
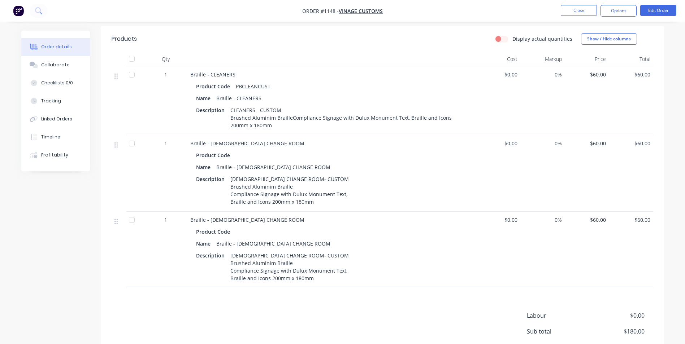
scroll to position [310, 0]
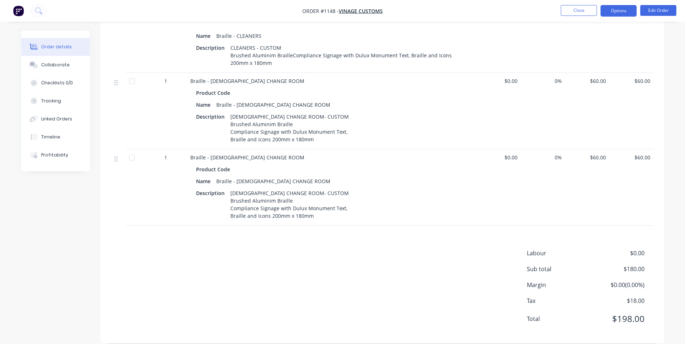
click at [612, 12] on button "Options" at bounding box center [618, 11] width 36 height 12
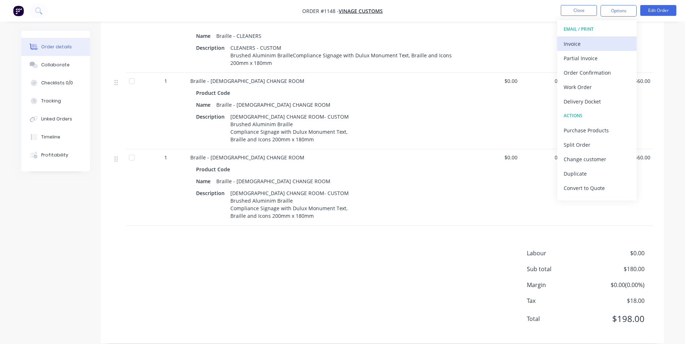
click at [608, 42] on div "Invoice" at bounding box center [596, 44] width 66 height 10
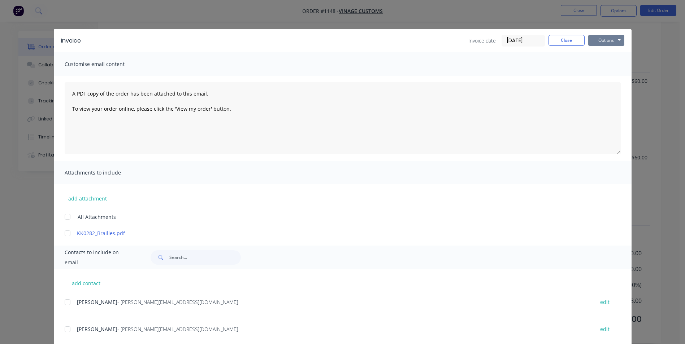
click at [615, 42] on button "Options" at bounding box center [606, 40] width 36 height 11
click at [609, 67] on button "Print" at bounding box center [611, 65] width 46 height 12
drag, startPoint x: 564, startPoint y: 40, endPoint x: 579, endPoint y: 35, distance: 16.4
click at [563, 40] on button "Close" at bounding box center [566, 40] width 36 height 11
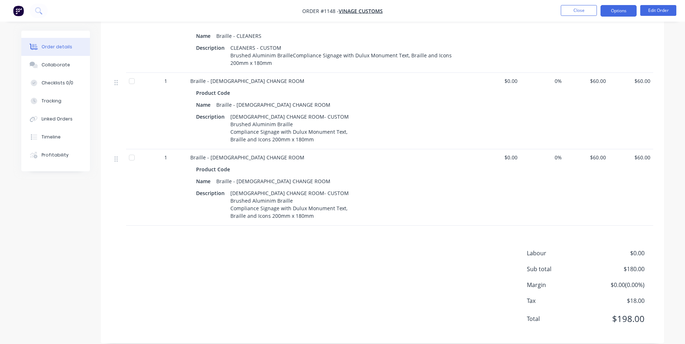
click at [611, 12] on button "Options" at bounding box center [618, 11] width 36 height 12
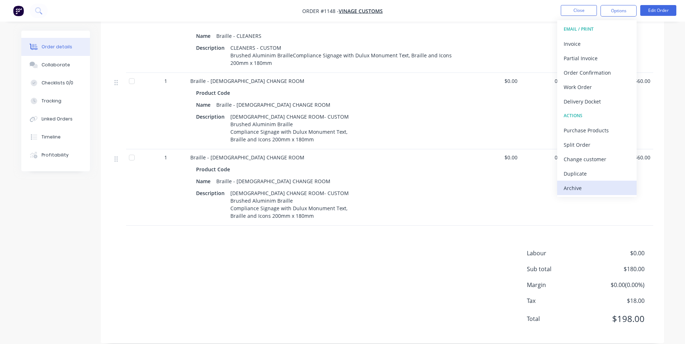
click at [595, 188] on div "Archive" at bounding box center [596, 188] width 66 height 10
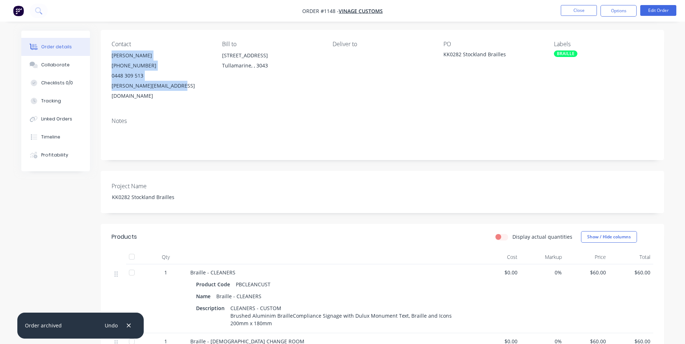
scroll to position [22, 0]
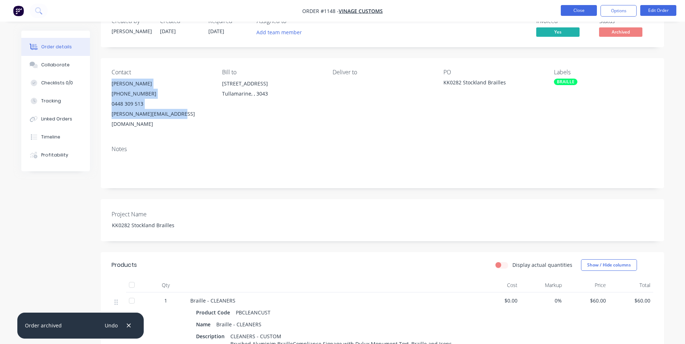
click at [574, 11] on button "Close" at bounding box center [579, 10] width 36 height 11
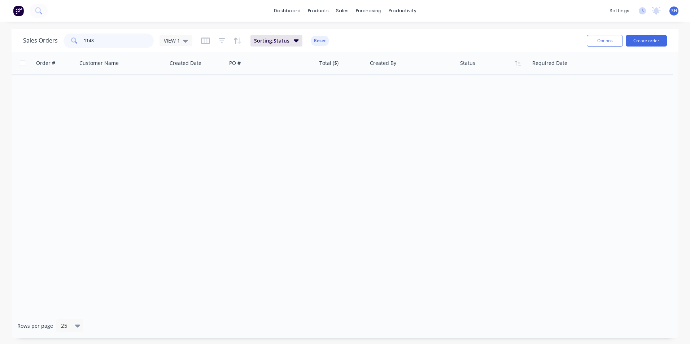
click at [109, 40] on input "1148" at bounding box center [119, 41] width 70 height 14
drag, startPoint x: 108, startPoint y: 40, endPoint x: 78, endPoint y: 41, distance: 30.3
click at [78, 41] on div "1148" at bounding box center [109, 41] width 90 height 14
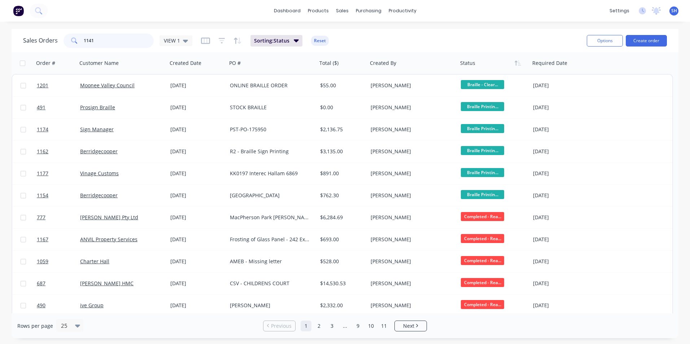
type input "1141"
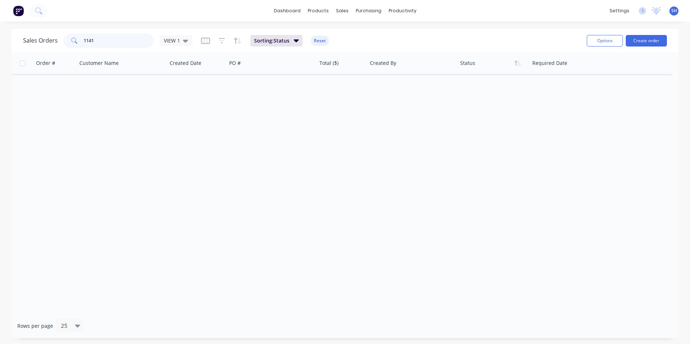
click at [102, 38] on input "1141" at bounding box center [119, 41] width 70 height 14
click at [173, 38] on span "VIEW 1" at bounding box center [172, 41] width 16 height 8
click at [118, 40] on input "1141" at bounding box center [119, 41] width 70 height 14
drag, startPoint x: 118, startPoint y: 40, endPoint x: 38, endPoint y: 36, distance: 79.9
click at [38, 36] on div "Sales Orders 1141 VIEW 1" at bounding box center [107, 41] width 169 height 14
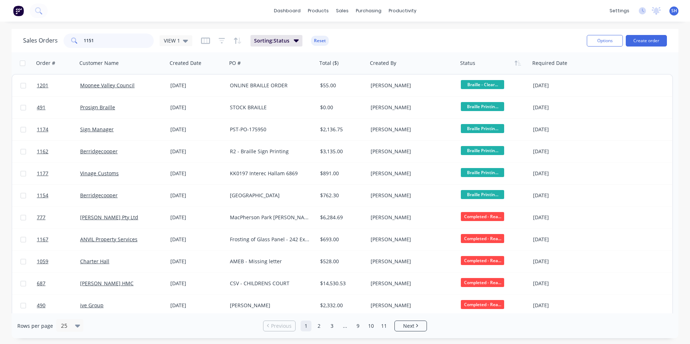
type input "1151"
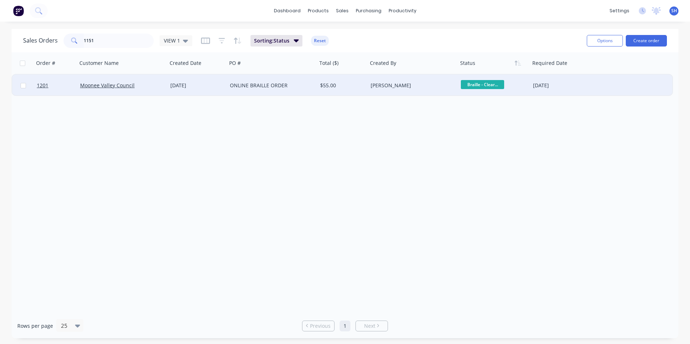
click at [209, 92] on div "[DATE]" at bounding box center [197, 86] width 60 height 22
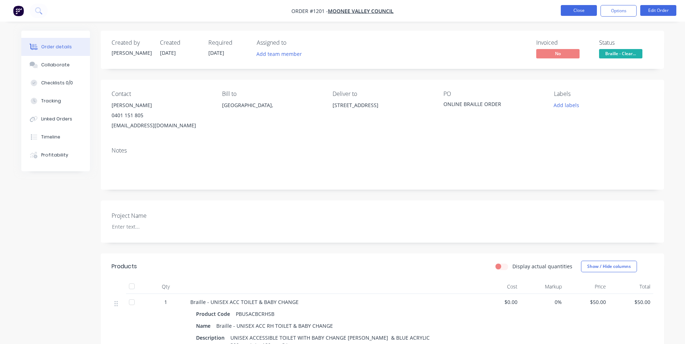
click at [583, 7] on button "Close" at bounding box center [579, 10] width 36 height 11
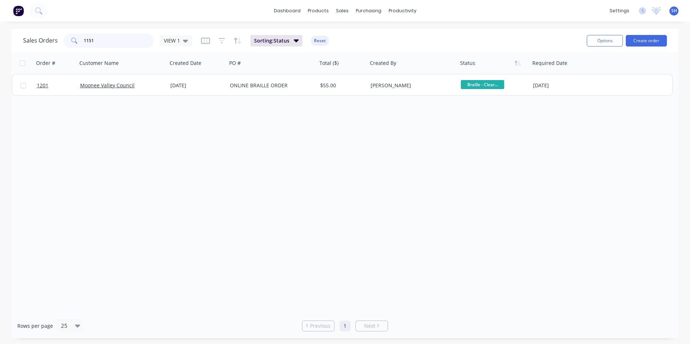
click at [112, 37] on input "1151" at bounding box center [119, 41] width 70 height 14
click at [169, 41] on span "VIEW 1" at bounding box center [172, 41] width 16 height 8
click at [116, 47] on div "Sales Orders 1151 VIEW 1 Sorting: Status Reset" at bounding box center [302, 41] width 558 height 18
click at [110, 41] on input "1151" at bounding box center [119, 41] width 70 height 14
drag, startPoint x: 110, startPoint y: 41, endPoint x: 87, endPoint y: 38, distance: 22.9
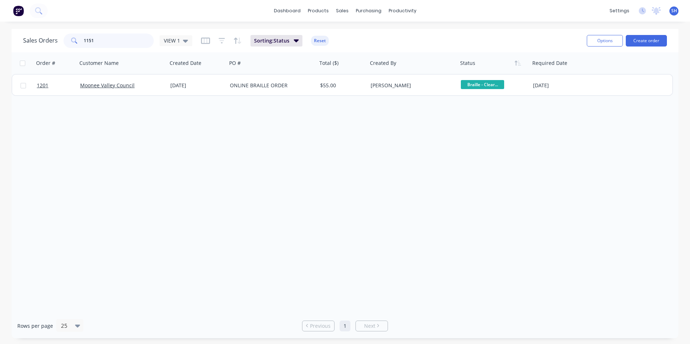
click at [87, 38] on input "1151" at bounding box center [119, 41] width 70 height 14
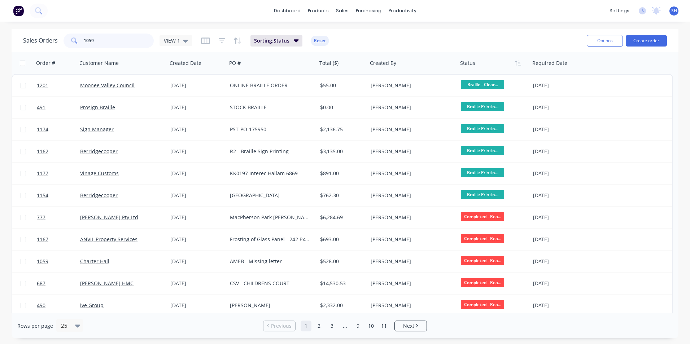
type input "1059"
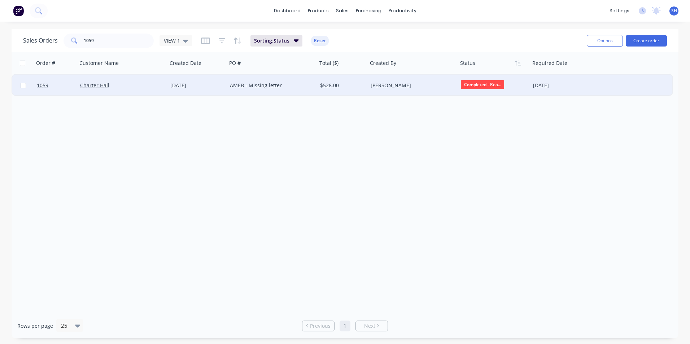
click at [134, 82] on div "Charter Hall" at bounding box center [122, 86] width 90 height 22
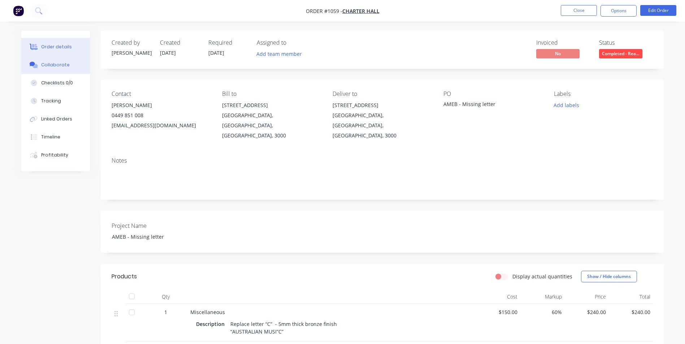
click at [73, 64] on button "Collaborate" at bounding box center [55, 65] width 69 height 18
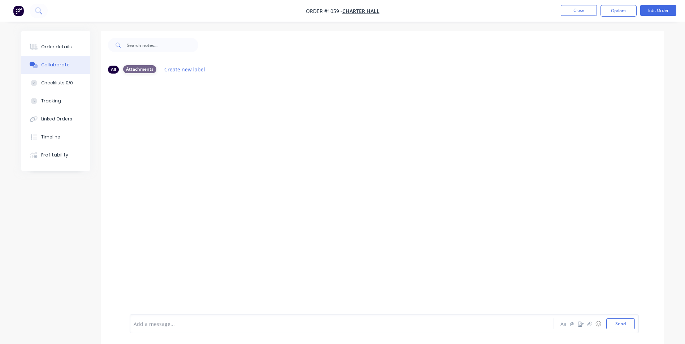
click at [136, 70] on div "Attachments" at bounding box center [139, 69] width 33 height 8
click at [110, 70] on div "All" at bounding box center [113, 69] width 11 height 8
click at [232, 123] on div at bounding box center [382, 196] width 563 height 235
click at [56, 46] on div "Order details" at bounding box center [56, 47] width 31 height 6
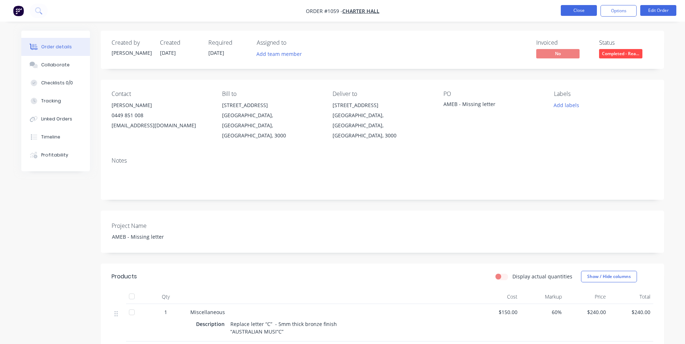
click at [570, 11] on button "Close" at bounding box center [579, 10] width 36 height 11
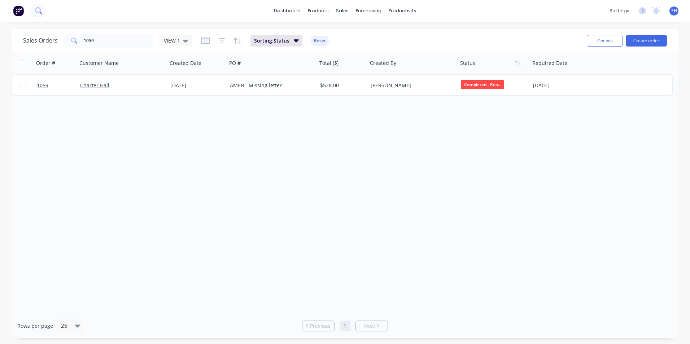
click at [36, 7] on icon at bounding box center [38, 10] width 7 height 7
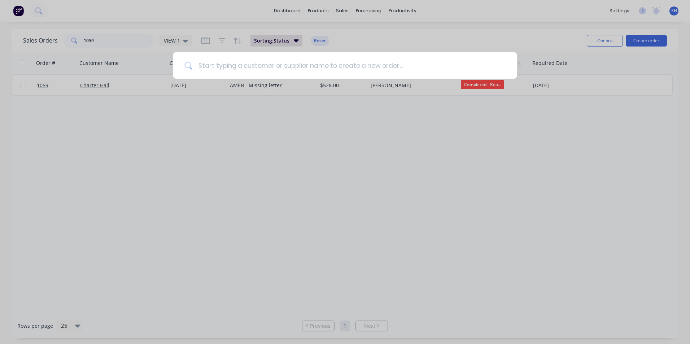
click at [224, 63] on input at bounding box center [348, 65] width 313 height 27
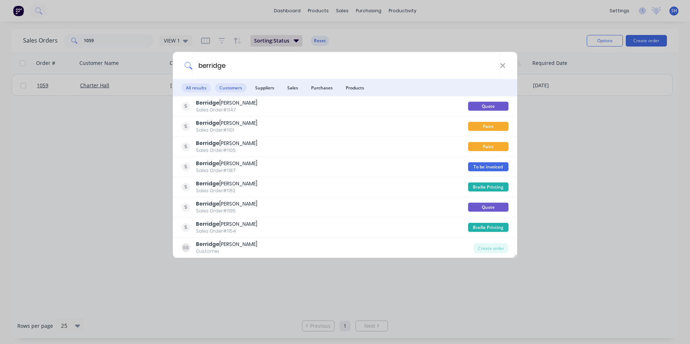
type input "berridge"
click at [237, 88] on span "Customers" at bounding box center [230, 87] width 31 height 9
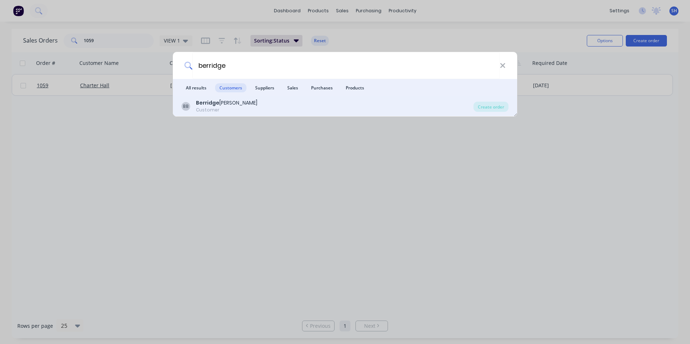
click at [227, 109] on div "Customer" at bounding box center [226, 110] width 61 height 6
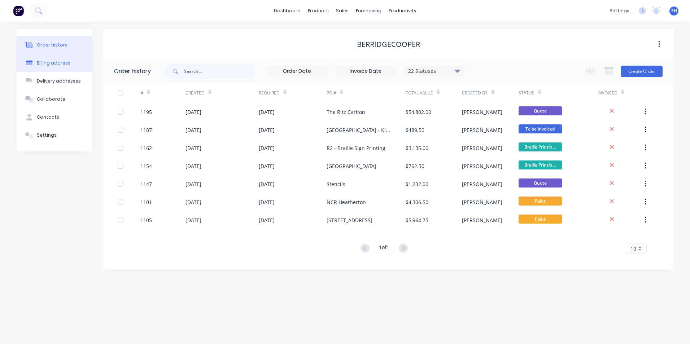
click at [49, 68] on button "Billing address" at bounding box center [55, 63] width 76 height 18
select select "AU"
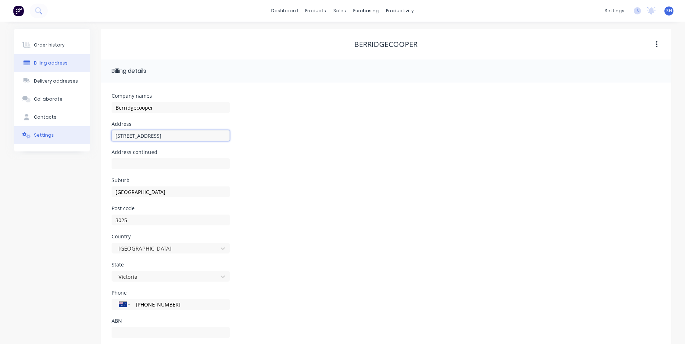
drag, startPoint x: 177, startPoint y: 136, endPoint x: 88, endPoint y: 139, distance: 89.6
click at [93, 129] on div "Order history Billing address Delivery addresses Collaborate Contacts Settings …" at bounding box center [342, 191] width 657 height 325
drag, startPoint x: 183, startPoint y: 306, endPoint x: 267, endPoint y: 302, distance: 84.9
click at [131, 305] on div "International [GEOGRAPHIC_DATA] [GEOGRAPHIC_DATA] [GEOGRAPHIC_DATA] [GEOGRAPHIC…" at bounding box center [171, 304] width 118 height 11
click at [55, 117] on button "Contacts" at bounding box center [52, 117] width 76 height 18
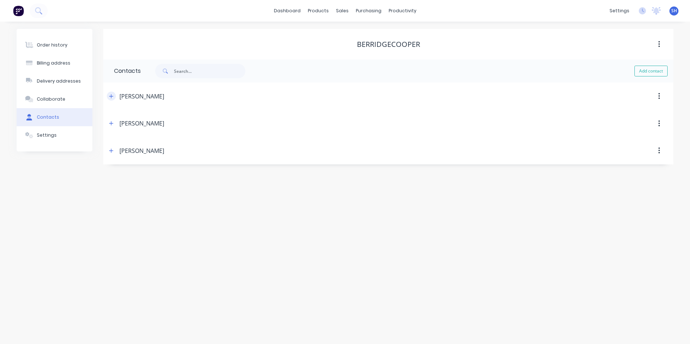
click at [111, 95] on icon "button" at bounding box center [111, 96] width 4 height 4
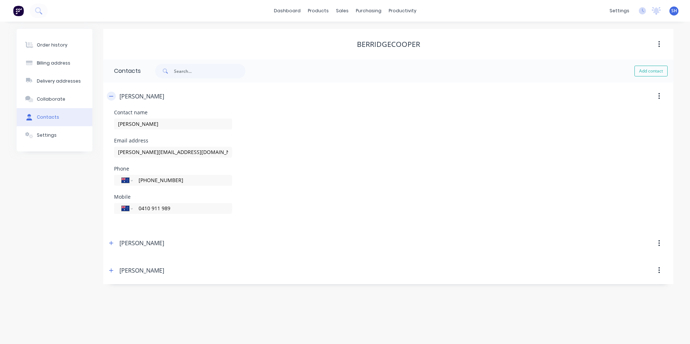
click at [111, 95] on icon "button" at bounding box center [111, 96] width 4 height 5
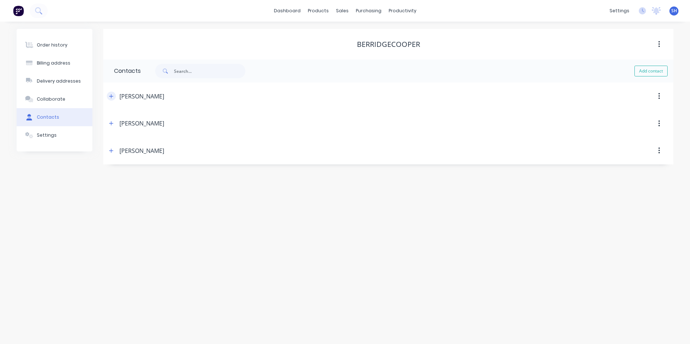
click at [112, 97] on icon "button" at bounding box center [111, 96] width 4 height 5
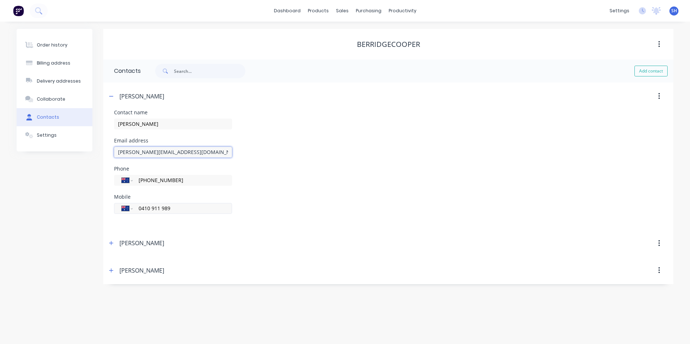
drag, startPoint x: 197, startPoint y: 152, endPoint x: 118, endPoint y: 203, distance: 93.9
click at [106, 147] on div "Contact name [PERSON_NAME] Email address [EMAIL_ADDRESS][DOMAIN_NAME] Phone Int…" at bounding box center [388, 170] width 570 height 120
drag, startPoint x: 195, startPoint y: 209, endPoint x: 99, endPoint y: 208, distance: 95.7
click at [96, 208] on div "Order history Billing address Delivery addresses Collaborate Contacts Settings …" at bounding box center [345, 157] width 657 height 256
click at [72, 45] on button "Order history" at bounding box center [55, 45] width 76 height 18
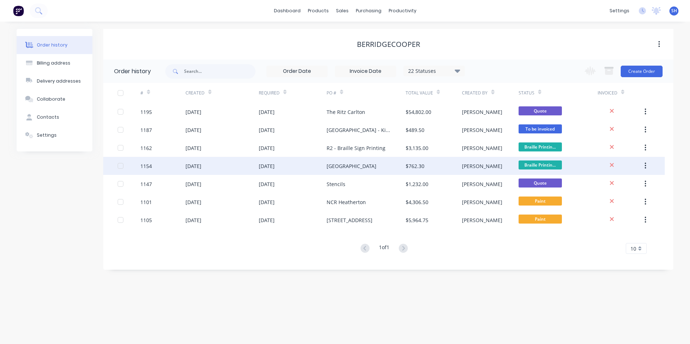
click at [241, 164] on div "[DATE]" at bounding box center [222, 166] width 73 height 18
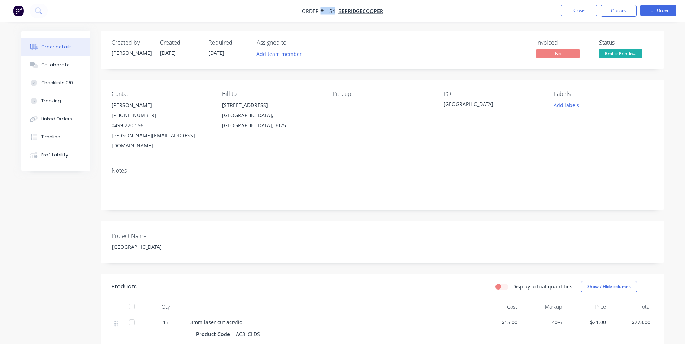
drag, startPoint x: 335, startPoint y: 10, endPoint x: 320, endPoint y: 12, distance: 14.9
click at [320, 12] on span "Order #1154 -" at bounding box center [320, 11] width 36 height 7
drag, startPoint x: 491, startPoint y: 103, endPoint x: 442, endPoint y: 102, distance: 48.4
click at [442, 102] on div "Contact [PERSON_NAME] [PHONE_NUMBER] [EMAIL_ADDRESS][DOMAIN_NAME] Bill to [STRE…" at bounding box center [382, 121] width 563 height 82
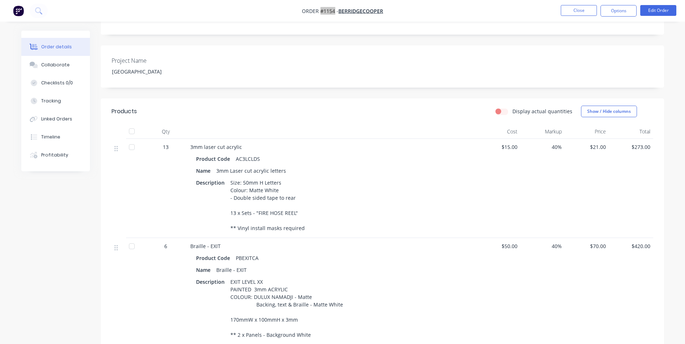
scroll to position [180, 0]
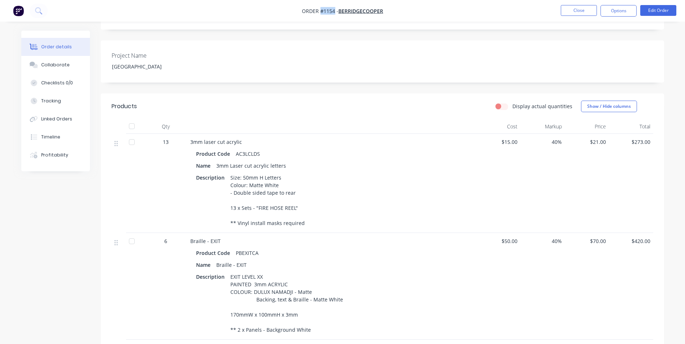
drag, startPoint x: 216, startPoint y: 158, endPoint x: 295, endPoint y: 156, distance: 79.1
click at [295, 161] on div "Name 3mm Laser cut acrylic letters" at bounding box center [331, 166] width 271 height 10
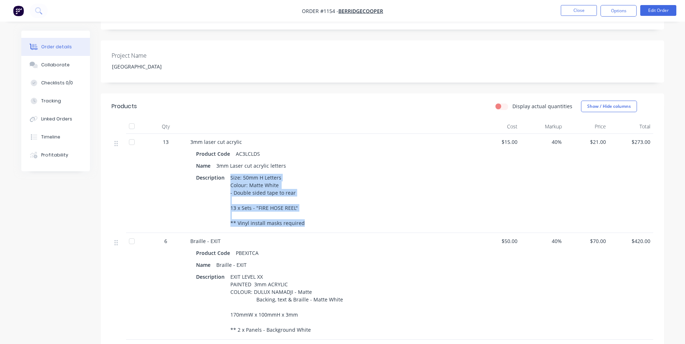
drag, startPoint x: 229, startPoint y: 166, endPoint x: 302, endPoint y: 215, distance: 88.0
click at [302, 215] on div "Size: 50mm H Letters Colour: Matte White - Double sided tape to rear 13 x Sets …" at bounding box center [267, 201] width 80 height 56
drag, startPoint x: 302, startPoint y: 215, endPoint x: 392, endPoint y: 207, distance: 90.2
click at [392, 207] on div "Description Size: 50mm H Letters Colour: Matte White - Double sided tape to rea…" at bounding box center [331, 201] width 271 height 56
drag, startPoint x: 230, startPoint y: 167, endPoint x: 296, endPoint y: 199, distance: 73.3
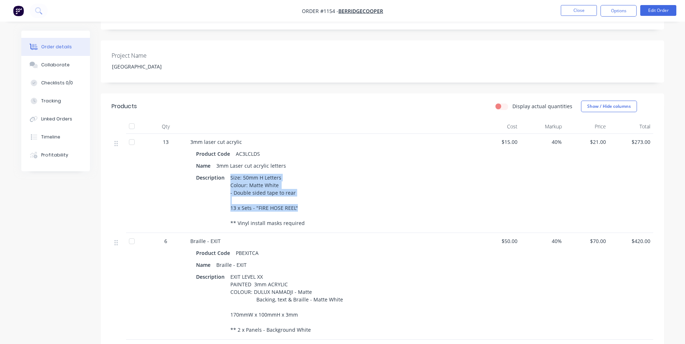
click at [296, 199] on div "Size: 50mm H Letters Colour: Matte White - Double sided tape to rear 13 x Sets …" at bounding box center [267, 201] width 80 height 56
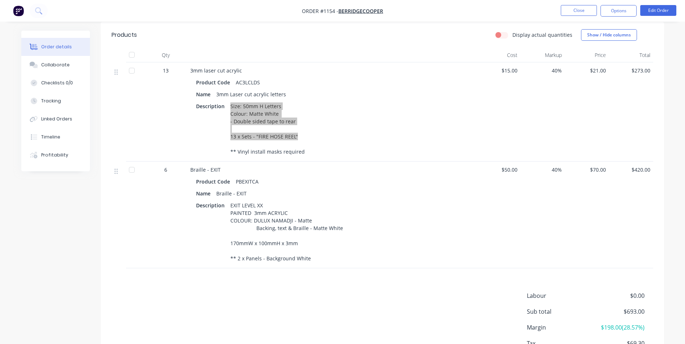
scroll to position [253, 0]
drag, startPoint x: 260, startPoint y: 170, endPoint x: 235, endPoint y: 169, distance: 25.3
click at [235, 176] on div "Product Code PBEXITCA" at bounding box center [331, 181] width 271 height 10
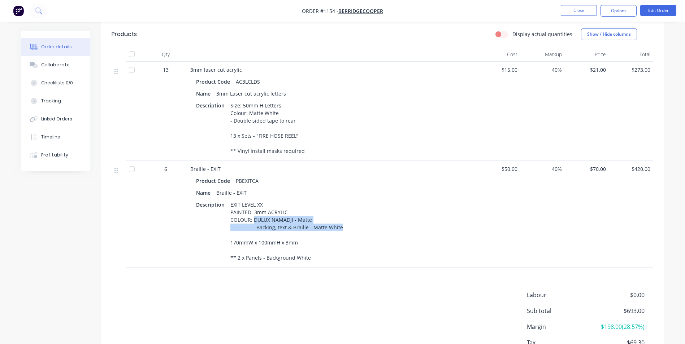
drag, startPoint x: 253, startPoint y: 209, endPoint x: 344, endPoint y: 219, distance: 92.3
click at [344, 219] on div "Description EXIT LEVEL XX PAINTED 3mm ACRYLIC COLOUR: DULUX NAMADJI - Matte Bac…" at bounding box center [331, 232] width 271 height 64
drag, startPoint x: 290, startPoint y: 234, endPoint x: 231, endPoint y: 233, distance: 59.2
click at [231, 233] on div "EXIT LEVEL XX PAINTED 3mm ACRYLIC COLOUR: DULUX NAMADJI - Matte Backing, text &…" at bounding box center [286, 232] width 118 height 64
drag, startPoint x: 307, startPoint y: 248, endPoint x: 228, endPoint y: 248, distance: 79.0
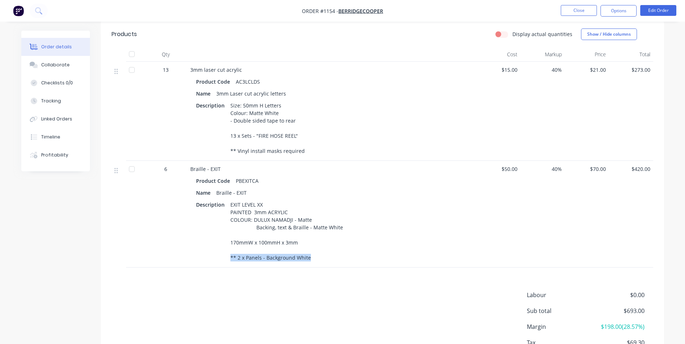
click at [228, 248] on div "EXIT LEVEL XX PAINTED 3mm ACRYLIC COLOUR: DULUX NAMADJI - Matte Backing, text &…" at bounding box center [286, 232] width 118 height 64
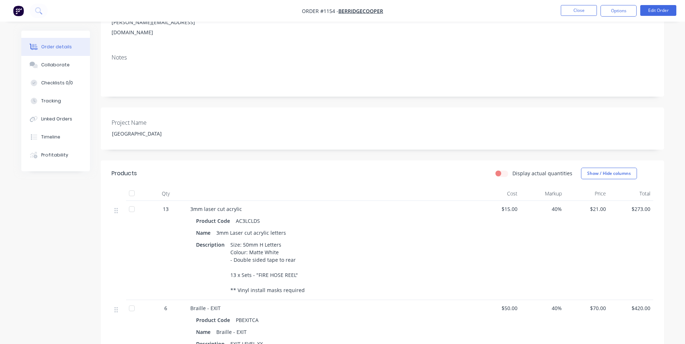
scroll to position [78, 0]
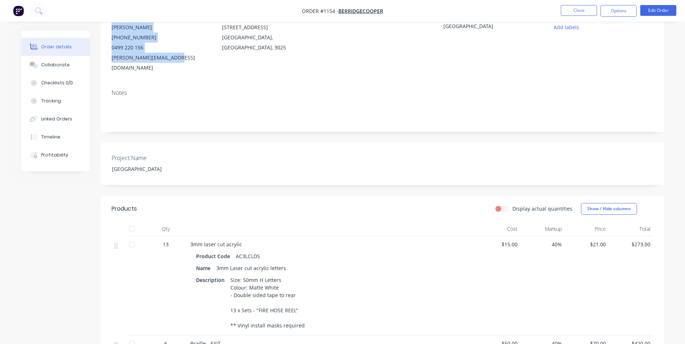
drag, startPoint x: 111, startPoint y: 27, endPoint x: 176, endPoint y: 64, distance: 74.2
click at [176, 64] on div "Contact [PERSON_NAME] [PHONE_NUMBER] [EMAIL_ADDRESS][DOMAIN_NAME] Bill to [STRE…" at bounding box center [382, 43] width 563 height 82
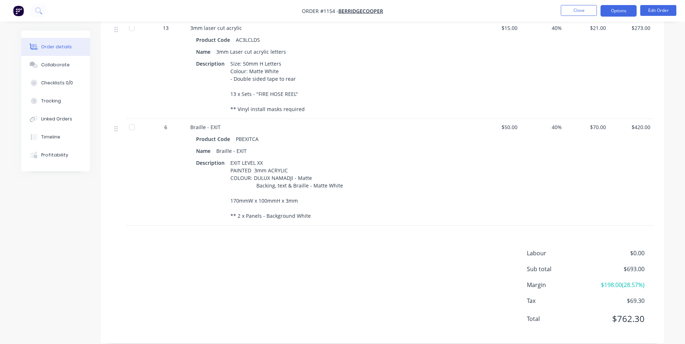
click at [612, 8] on button "Options" at bounding box center [618, 11] width 36 height 12
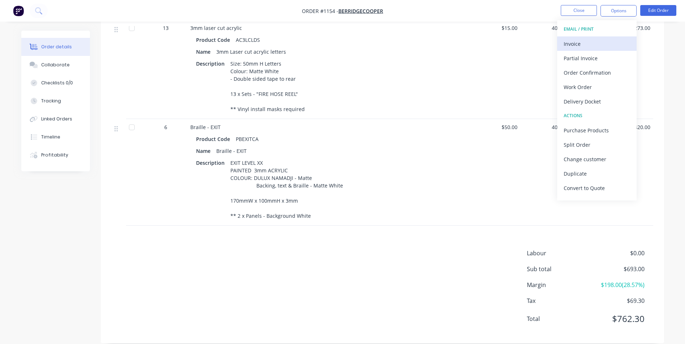
click at [603, 42] on div "Invoice" at bounding box center [596, 44] width 66 height 10
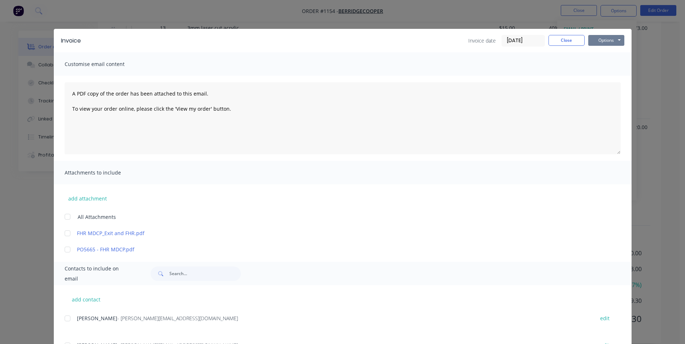
click at [603, 38] on button "Options" at bounding box center [606, 40] width 36 height 11
click at [652, 53] on div "Invoice Invoice date [DATE] Close Options Preview Print Email Customise email c…" at bounding box center [342, 172] width 685 height 344
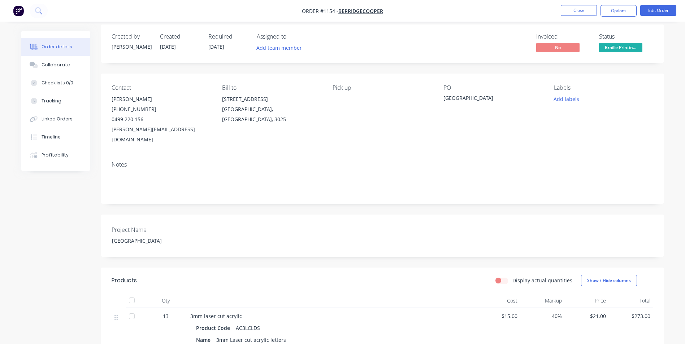
scroll to position [0, 0]
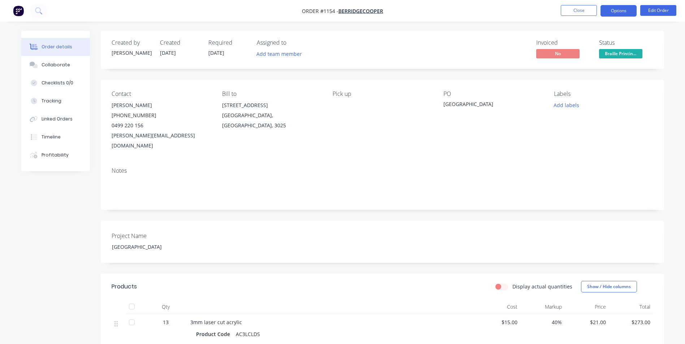
click at [625, 9] on button "Options" at bounding box center [618, 11] width 36 height 12
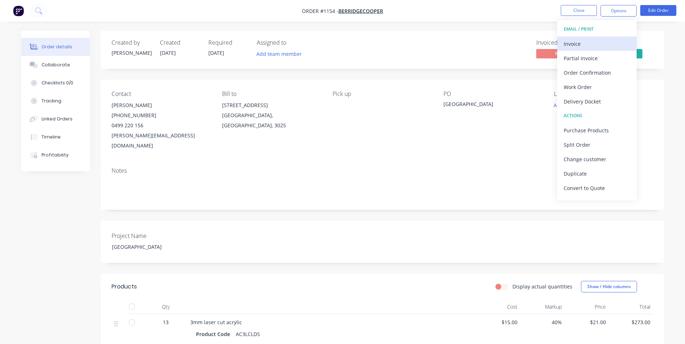
click at [600, 47] on div "Invoice" at bounding box center [596, 44] width 66 height 10
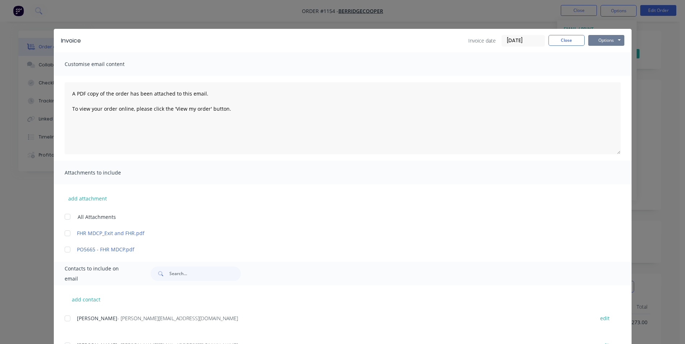
click at [614, 40] on button "Options" at bounding box center [606, 40] width 36 height 11
click at [617, 69] on button "Print" at bounding box center [611, 65] width 46 height 12
click at [565, 43] on button "Close" at bounding box center [566, 40] width 36 height 11
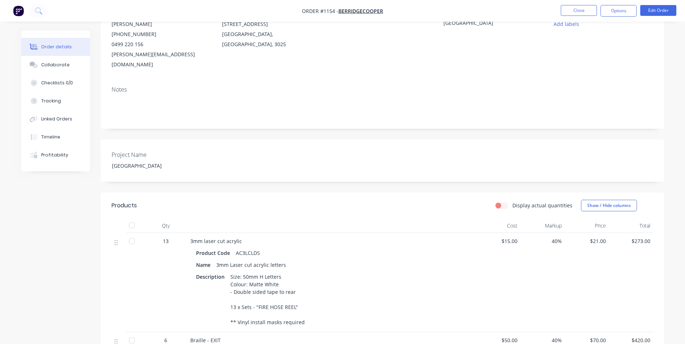
scroll to position [289, 0]
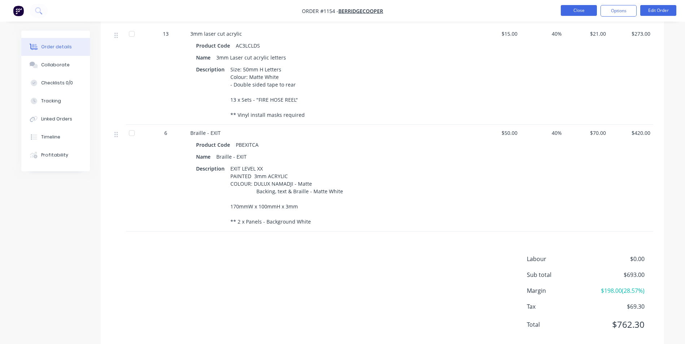
click at [567, 10] on button "Close" at bounding box center [579, 10] width 36 height 11
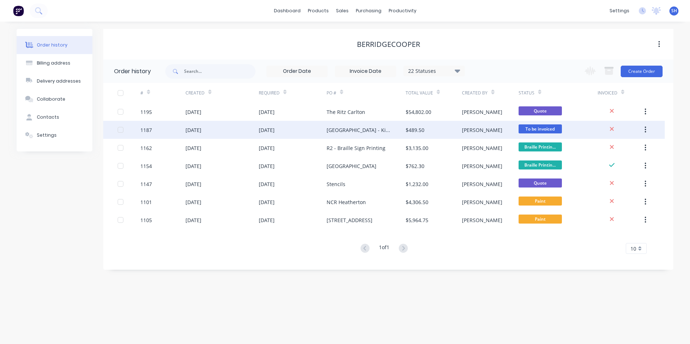
click at [223, 130] on div "[DATE]" at bounding box center [222, 130] width 73 height 18
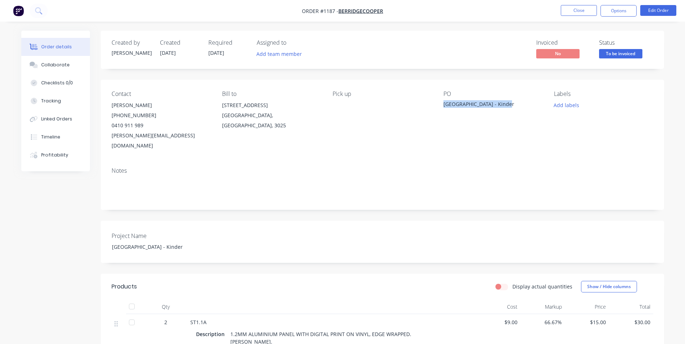
drag, startPoint x: 500, startPoint y: 105, endPoint x: 442, endPoint y: 107, distance: 57.1
click at [442, 107] on div "Contact [PERSON_NAME] [PHONE_NUMBER] [PERSON_NAME][EMAIL_ADDRESS][DOMAIN_NAME] …" at bounding box center [382, 121] width 563 height 82
drag, startPoint x: 334, startPoint y: 11, endPoint x: 321, endPoint y: 11, distance: 13.4
click at [321, 11] on span "Order #1187 -" at bounding box center [320, 11] width 36 height 7
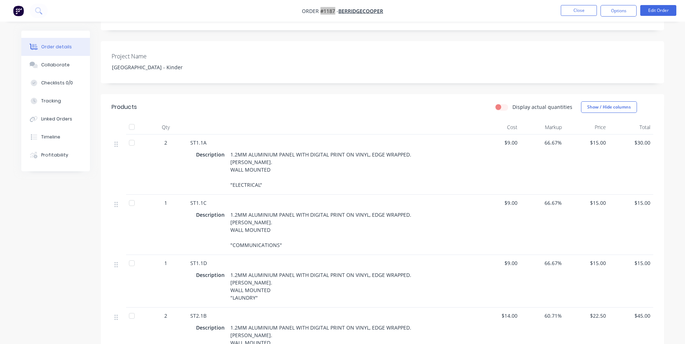
scroll to position [180, 0]
drag, startPoint x: 189, startPoint y: 132, endPoint x: 217, endPoint y: 131, distance: 27.8
click at [217, 134] on div "ST1.1A Description 1.2MM ALUMINIUM PANEL WITH DIGITAL PRINT ON VINYL, EDGE WRAP…" at bounding box center [331, 164] width 289 height 60
drag, startPoint x: 269, startPoint y: 173, endPoint x: 230, endPoint y: 176, distance: 38.4
click at [230, 176] on div "1.2MM ALUMINIUM PANEL WITH DIGITAL PRINT ON VINYL, EDGE WRAPPED. [PERSON_NAME].…" at bounding box center [321, 169] width 188 height 41
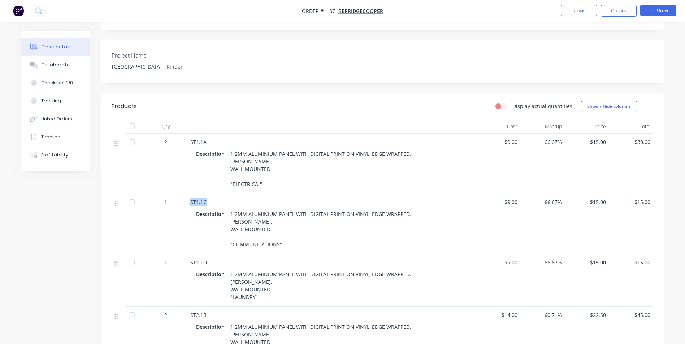
drag, startPoint x: 208, startPoint y: 191, endPoint x: 186, endPoint y: 191, distance: 22.7
click at [186, 194] on div "1 ST1.1C Description 1.2MM ALUMINIUM PANEL WITH DIGITAL PRINT ON VINYL, EDGE WR…" at bounding box center [382, 224] width 541 height 60
drag, startPoint x: 290, startPoint y: 234, endPoint x: 227, endPoint y: 235, distance: 62.5
click at [227, 235] on div "1.2MM ALUMINIUM PANEL WITH DIGITAL PRINT ON VINYL, EDGE WRAPPED. [PERSON_NAME].…" at bounding box center [321, 229] width 188 height 41
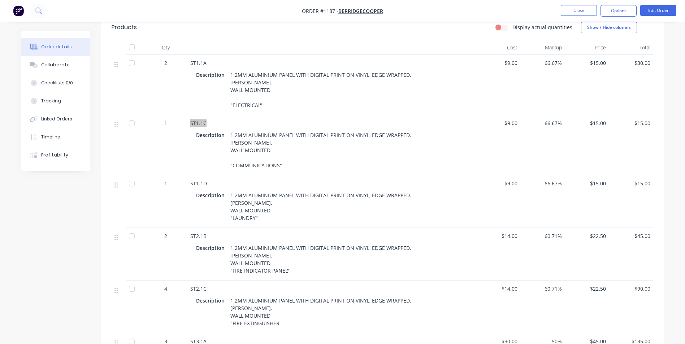
scroll to position [289, 0]
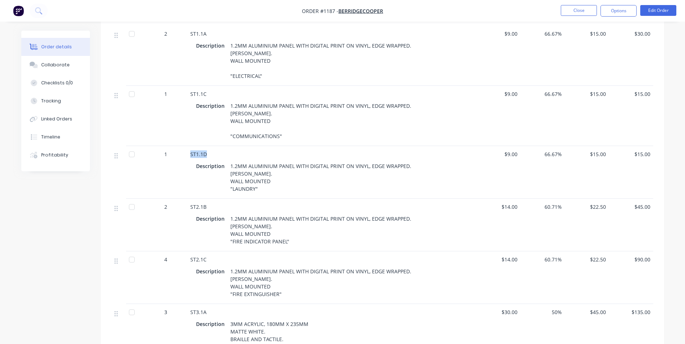
drag, startPoint x: 210, startPoint y: 144, endPoint x: 186, endPoint y: 143, distance: 24.2
click at [186, 146] on div "1 ST1.1D Description 1.2MM ALUMINIUM PANEL WITH DIGITAL PRINT ON VINYL, EDGE WR…" at bounding box center [382, 172] width 541 height 53
drag, startPoint x: 259, startPoint y: 177, endPoint x: 229, endPoint y: 177, distance: 29.6
click at [229, 177] on div "1.2MM ALUMINIUM PANEL WITH DIGITAL PRINT ON VINYL, EDGE WRAPPED. [PERSON_NAME].…" at bounding box center [321, 177] width 188 height 33
drag, startPoint x: 288, startPoint y: 232, endPoint x: 227, endPoint y: 233, distance: 61.4
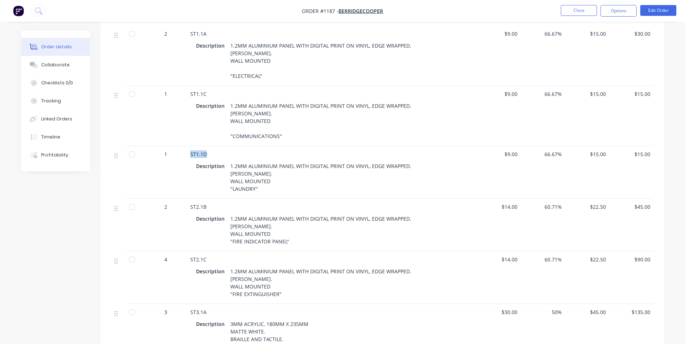
click at [227, 233] on div "1.2MM ALUMINIUM PANEL WITH DIGITAL PRINT ON VINYL, EDGE WRAPPED. [PERSON_NAME].…" at bounding box center [321, 230] width 188 height 33
drag, startPoint x: 201, startPoint y: 198, endPoint x: 189, endPoint y: 198, distance: 12.6
click at [189, 199] on div "ST2.1B Description 1.2MM ALUMINIUM PANEL WITH DIGITAL PRINT ON VINYL, EDGE WRAP…" at bounding box center [331, 225] width 289 height 53
drag, startPoint x: 212, startPoint y: 249, endPoint x: 189, endPoint y: 249, distance: 22.7
click at [189, 252] on div "ST2.1C Description 1.2MM ALUMINIUM PANEL WITH DIGITAL PRINT ON VINYL, EDGE WRAP…" at bounding box center [331, 278] width 289 height 53
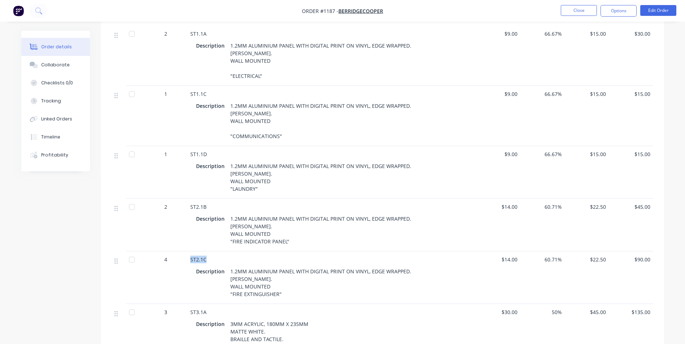
drag, startPoint x: 283, startPoint y: 285, endPoint x: 227, endPoint y: 287, distance: 55.6
click at [227, 287] on div "1.2MM ALUMINIUM PANEL WITH DIGITAL PRINT ON VINYL, EDGE WRAPPED. [PERSON_NAME].…" at bounding box center [321, 282] width 188 height 33
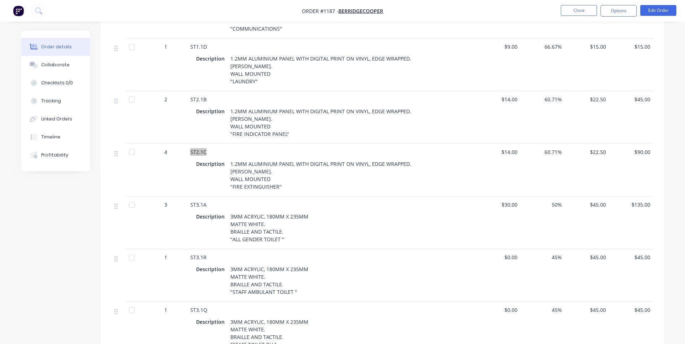
scroll to position [397, 0]
drag, startPoint x: 208, startPoint y: 195, endPoint x: 189, endPoint y: 193, distance: 19.2
click at [189, 196] on div "ST3.1A Description 3MM ACRYLIC, 180MM X 235MM MATTE WHITE. BRAILLE AND TACTILE.…" at bounding box center [331, 222] width 289 height 53
drag, startPoint x: 209, startPoint y: 247, endPoint x: 191, endPoint y: 245, distance: 18.9
click at [191, 253] on div "ST3.1R" at bounding box center [331, 257] width 283 height 8
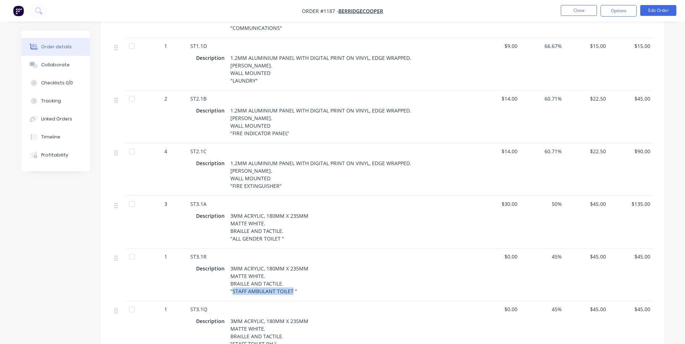
drag, startPoint x: 291, startPoint y: 282, endPoint x: 233, endPoint y: 280, distance: 58.1
click at [233, 280] on div "3MM ACRYLIC, 180MM X 235MM MATTE WHITE. BRAILLE AND TACTILE. "STAFF AMBULANT TO…" at bounding box center [269, 279] width 84 height 33
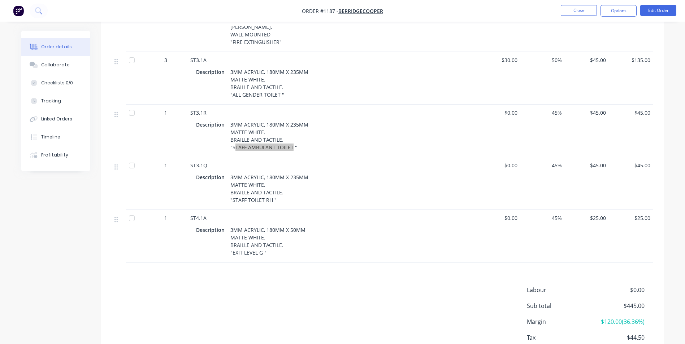
scroll to position [541, 0]
drag, startPoint x: 206, startPoint y: 154, endPoint x: 190, endPoint y: 154, distance: 15.9
click at [190, 162] on span "ST3.1Q" at bounding box center [198, 165] width 17 height 7
drag, startPoint x: 270, startPoint y: 189, endPoint x: 235, endPoint y: 187, distance: 35.8
click at [235, 187] on div "3MM ACRYLIC, 180MM X 235MM MATTE WHITE. BRAILLE AND TACTILE. "STAFF TOILET RH "" at bounding box center [269, 188] width 84 height 33
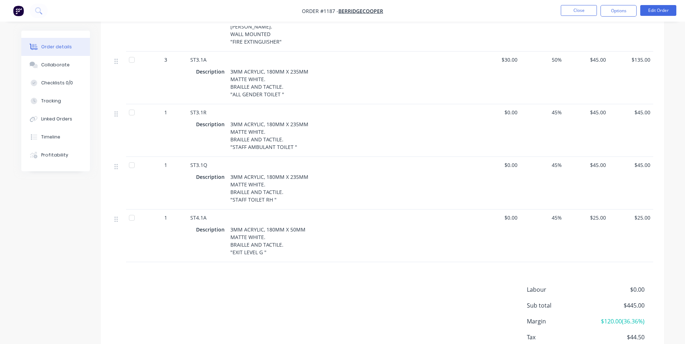
drag, startPoint x: 235, startPoint y: 187, endPoint x: 278, endPoint y: 202, distance: 46.5
click at [278, 210] on div "ST4.1A Description 3MM ACRYLIC, 180MM X 50MM MATTE WHITE. BRAILLE AND TACTILE. …" at bounding box center [331, 236] width 289 height 53
drag, startPoint x: 271, startPoint y: 188, endPoint x: 231, endPoint y: 189, distance: 39.7
click at [231, 189] on div "3MM ACRYLIC, 180MM X 235MM MATTE WHITE. BRAILLE AND TACTILE. "STAFF TOILET RH "" at bounding box center [269, 188] width 84 height 33
drag, startPoint x: 263, startPoint y: 244, endPoint x: 232, endPoint y: 243, distance: 31.0
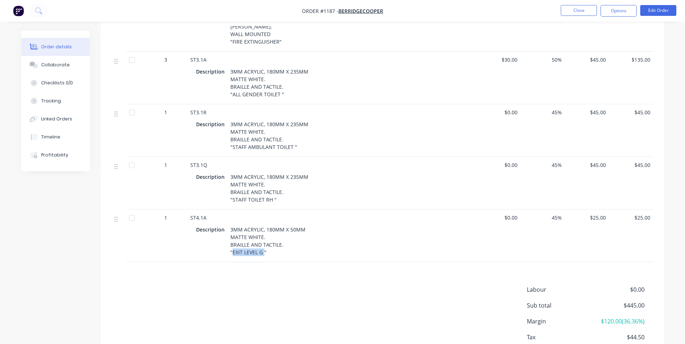
click at [232, 243] on div "3MM ACRYLIC, 180MM X 50MM MATTE WHITE. BRAILLE AND TACTILE. "EXIT LEVEL G "" at bounding box center [267, 240] width 81 height 33
drag, startPoint x: 206, startPoint y: 206, endPoint x: 189, endPoint y: 208, distance: 17.4
click at [189, 210] on div "ST4.1A Description 3MM ACRYLIC, 180MM X 50MM MATTE WHITE. BRAILLE AND TACTILE. …" at bounding box center [331, 236] width 289 height 53
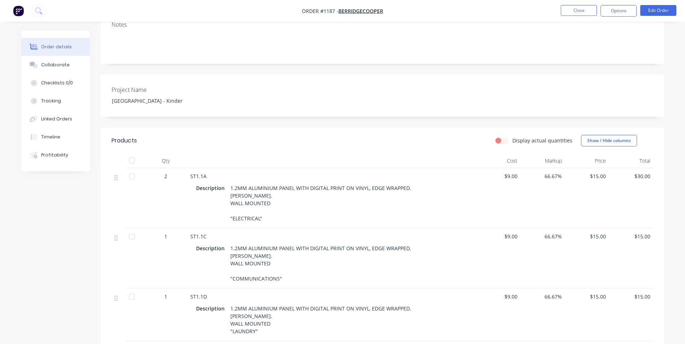
scroll to position [72, 0]
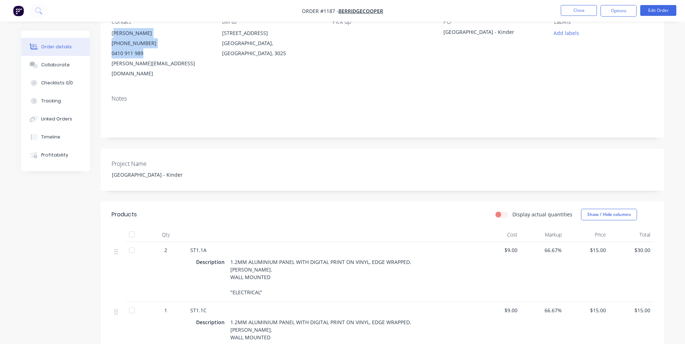
drag, startPoint x: 113, startPoint y: 33, endPoint x: 157, endPoint y: 52, distance: 48.0
click at [157, 52] on div "[PERSON_NAME] [PHONE_NUMBER] [PERSON_NAME][EMAIL_ADDRESS][DOMAIN_NAME]" at bounding box center [161, 53] width 99 height 51
drag, startPoint x: 157, startPoint y: 52, endPoint x: 111, endPoint y: 34, distance: 49.7
click at [112, 34] on div "[PERSON_NAME]" at bounding box center [161, 33] width 99 height 10
drag, startPoint x: 111, startPoint y: 34, endPoint x: 180, endPoint y: 65, distance: 76.2
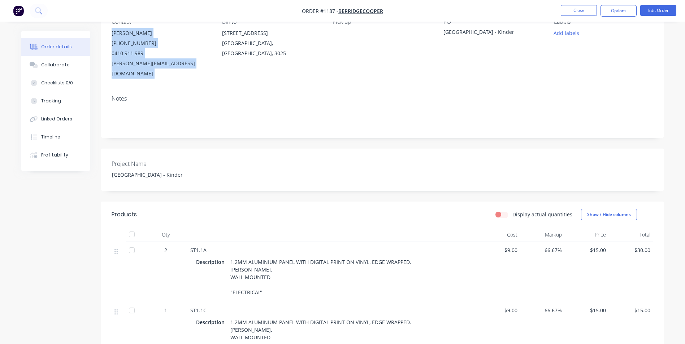
click at [180, 65] on div "[PERSON_NAME] [PHONE_NUMBER] [PERSON_NAME][EMAIL_ADDRESS][DOMAIN_NAME]" at bounding box center [161, 53] width 99 height 51
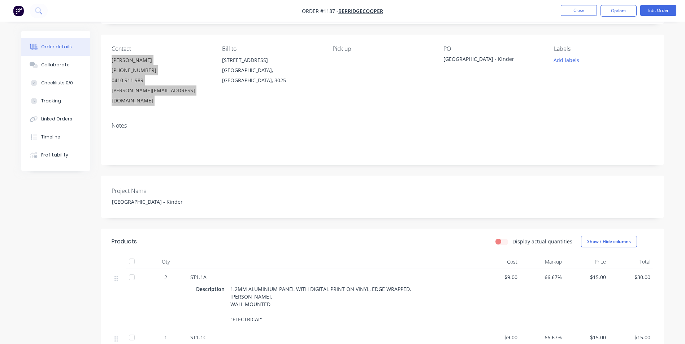
scroll to position [0, 0]
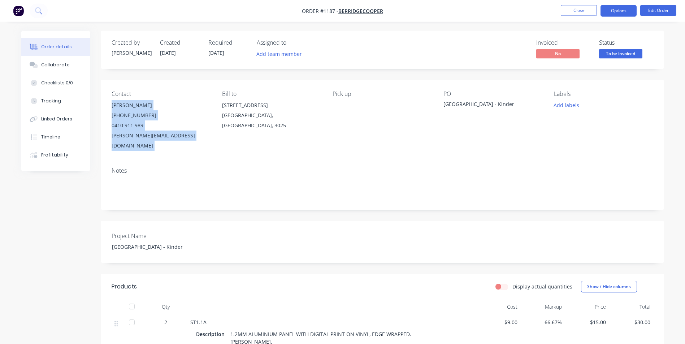
click at [602, 8] on button "Options" at bounding box center [618, 11] width 36 height 12
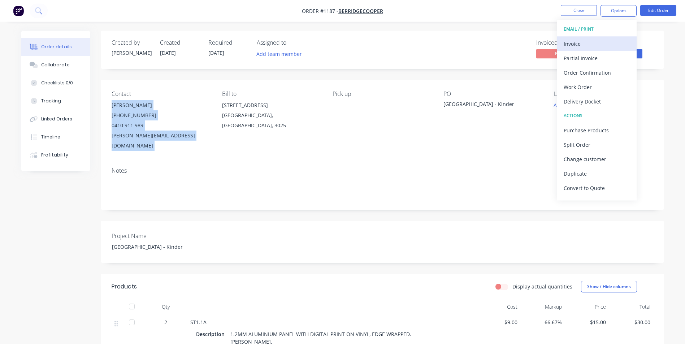
click at [582, 40] on div "Invoice" at bounding box center [596, 44] width 66 height 10
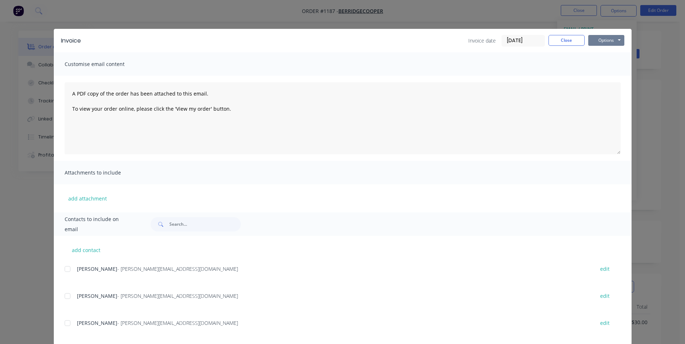
click at [600, 39] on button "Options" at bounding box center [606, 40] width 36 height 11
click at [602, 66] on button "Print" at bounding box center [611, 65] width 46 height 12
drag, startPoint x: 560, startPoint y: 42, endPoint x: 603, endPoint y: 24, distance: 47.1
click at [563, 41] on button "Close" at bounding box center [566, 40] width 36 height 11
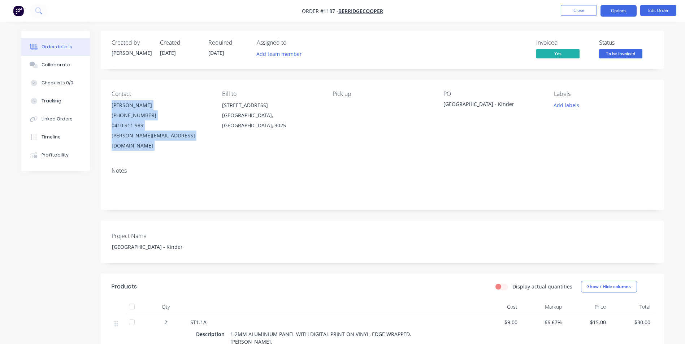
click at [628, 10] on button "Options" at bounding box center [618, 11] width 36 height 12
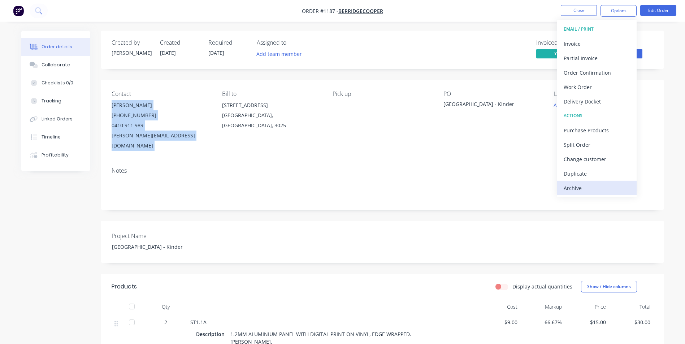
click at [585, 187] on div "Archive" at bounding box center [596, 188] width 66 height 10
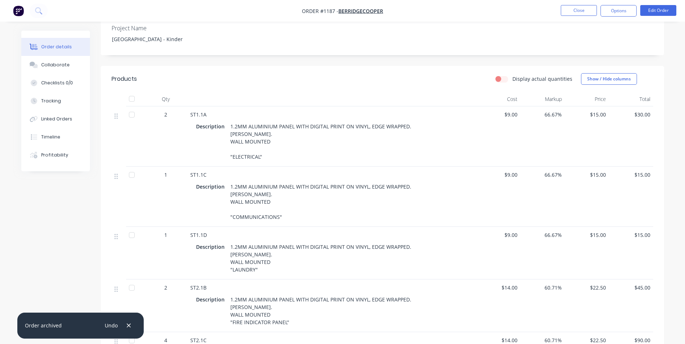
scroll to position [109, 0]
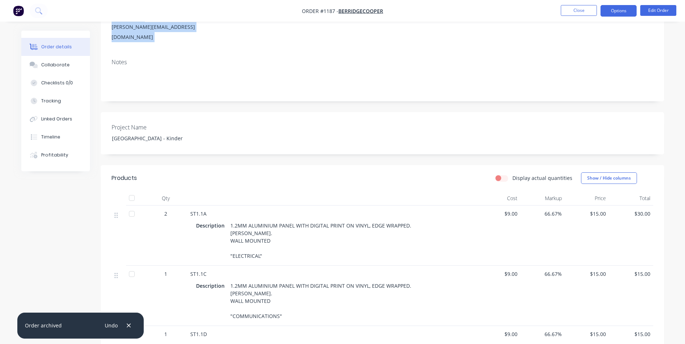
click at [617, 11] on button "Options" at bounding box center [618, 11] width 36 height 12
click at [483, 115] on div "Project Name [GEOGRAPHIC_DATA] - Kinder" at bounding box center [382, 133] width 563 height 42
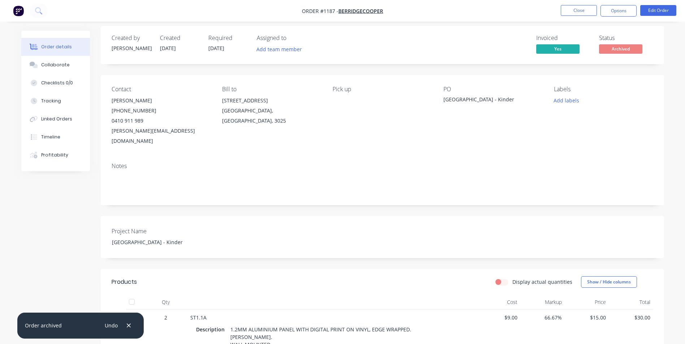
scroll to position [0, 0]
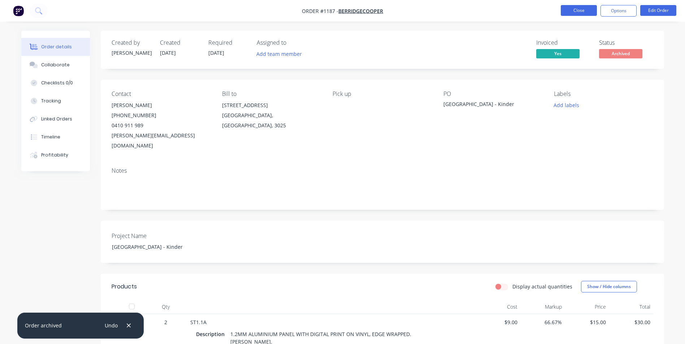
click at [588, 9] on button "Close" at bounding box center [579, 10] width 36 height 11
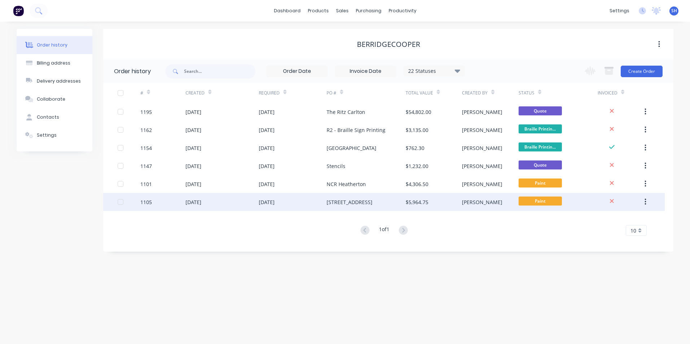
click at [301, 202] on div "[DATE]" at bounding box center [293, 202] width 68 height 18
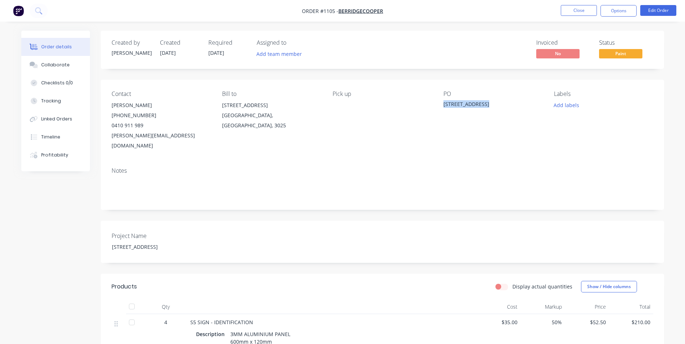
drag, startPoint x: 487, startPoint y: 105, endPoint x: 443, endPoint y: 106, distance: 44.1
click at [443, 106] on div "[STREET_ADDRESS]" at bounding box center [488, 105] width 90 height 10
drag, startPoint x: 334, startPoint y: 10, endPoint x: 319, endPoint y: 9, distance: 15.2
click at [319, 9] on span "Order #1105 -" at bounding box center [320, 11] width 36 height 7
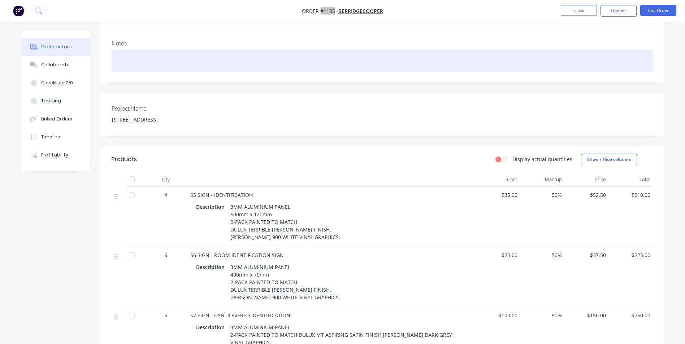
scroll to position [144, 0]
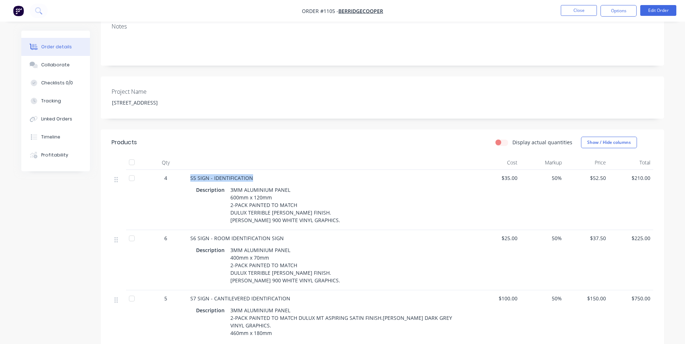
drag, startPoint x: 252, startPoint y: 168, endPoint x: 191, endPoint y: 168, distance: 61.0
click at [191, 174] on div "S5 SIGN - IDENTIFICATION" at bounding box center [331, 178] width 283 height 8
drag, startPoint x: 298, startPoint y: 201, endPoint x: 247, endPoint y: 201, distance: 50.9
click at [247, 201] on div "3MM ALUMINIUM PANEL 600mm x 120mm 2-PACK PAINTED TO MATCH DULUX TERRIBLE [PERSO…" at bounding box center [284, 205] width 115 height 41
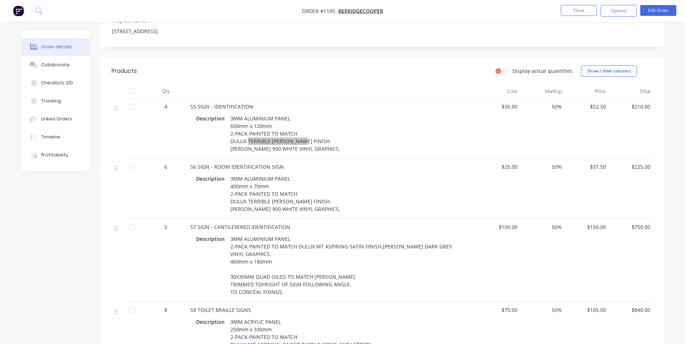
scroll to position [217, 0]
drag, startPoint x: 282, startPoint y: 154, endPoint x: 182, endPoint y: 151, distance: 100.0
click at [182, 158] on div "6 S6 SIGN - ROOM IDENTIFICATION SIGN Description 3MM ALUMINIUM PANEL 400mm x 70…" at bounding box center [382, 188] width 541 height 60
drag, startPoint x: 287, startPoint y: 215, endPoint x: 189, endPoint y: 218, distance: 98.2
click at [189, 218] on div "S7 SIGN - CANTILEVERED IDENTIFICATION Description 3MM ALUMINIUM PANEL 2-PACK PA…" at bounding box center [331, 259] width 289 height 83
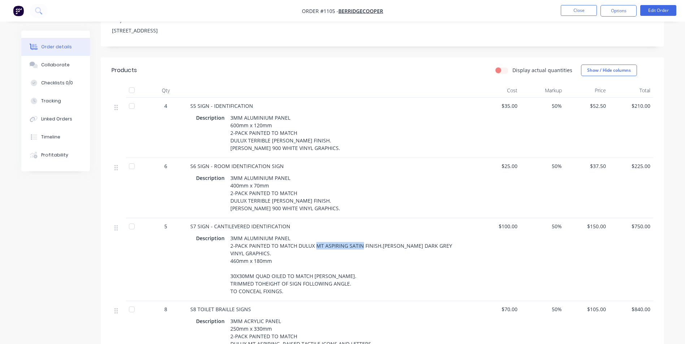
drag, startPoint x: 313, startPoint y: 236, endPoint x: 358, endPoint y: 235, distance: 45.1
click at [358, 235] on div "3MM ALUMINIUM PANEL 2-PACK PAINTED TO MATCH DULUX MT ASPIRING SATIN FINISH.[PER…" at bounding box center [347, 265] width 240 height 64
drag, startPoint x: 363, startPoint y: 258, endPoint x: 313, endPoint y: 256, distance: 50.2
click at [313, 256] on div "3MM ALUMINIUM PANEL 2-PACK PAINTED TO MATCH DULUX MT ASPIRING SATIN FINISH.[PER…" at bounding box center [347, 265] width 240 height 64
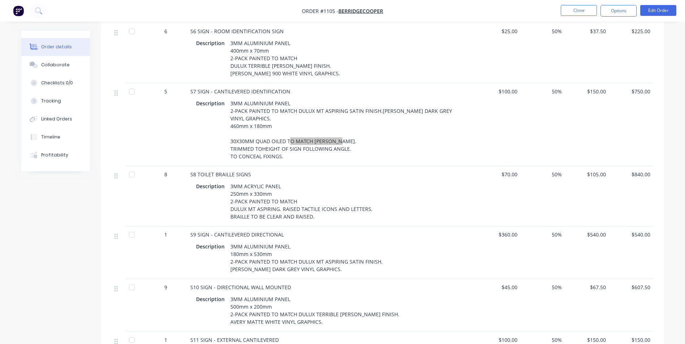
scroll to position [397, 0]
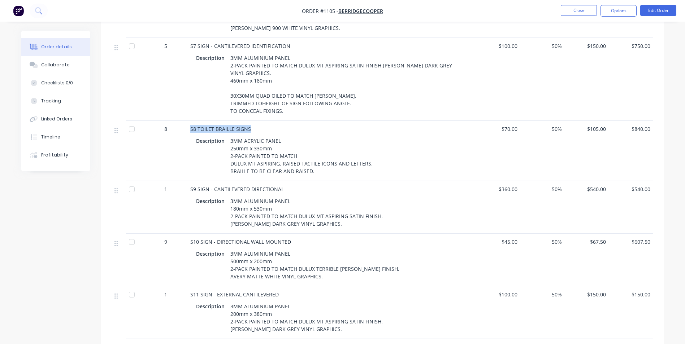
drag, startPoint x: 245, startPoint y: 112, endPoint x: 191, endPoint y: 105, distance: 55.2
click at [191, 121] on div "S8 TOILET BRAILLE SIGNS Description 3MM ACRYLIC PANEL 250mm x 330mm 2-PACK PAIN…" at bounding box center [331, 151] width 289 height 60
drag, startPoint x: 231, startPoint y: 145, endPoint x: 277, endPoint y: 146, distance: 46.2
click at [277, 146] on div "3MM ACRYLIC PANEL 250mm x 330mm 2-PACK PAINTED TO MATCH DULUX MT ASPIRING. RAIS…" at bounding box center [301, 156] width 149 height 41
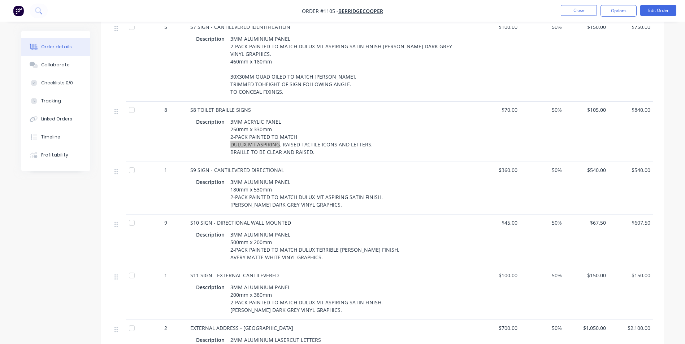
scroll to position [433, 0]
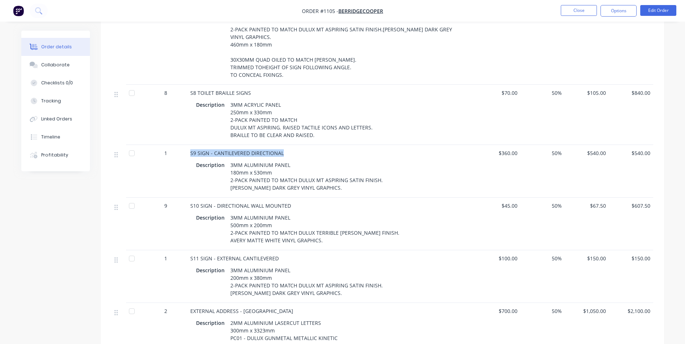
drag, startPoint x: 279, startPoint y: 134, endPoint x: 188, endPoint y: 135, distance: 90.3
click at [188, 145] on div "S9 SIGN - CANTILEVERED DIRECTIONAL Description 3MM ALUMINIUM PANEL 180mm x 530m…" at bounding box center [331, 171] width 289 height 53
drag, startPoint x: 359, startPoint y: 164, endPoint x: 315, endPoint y: 164, distance: 44.4
click at [315, 164] on div "3MM ALUMINIUM PANEL 180mm x 530mm 2-PACK PAINTED TO MATCH DULUX MT ASPIRING SAT…" at bounding box center [306, 176] width 158 height 33
drag, startPoint x: 287, startPoint y: 187, endPoint x: 189, endPoint y: 185, distance: 98.2
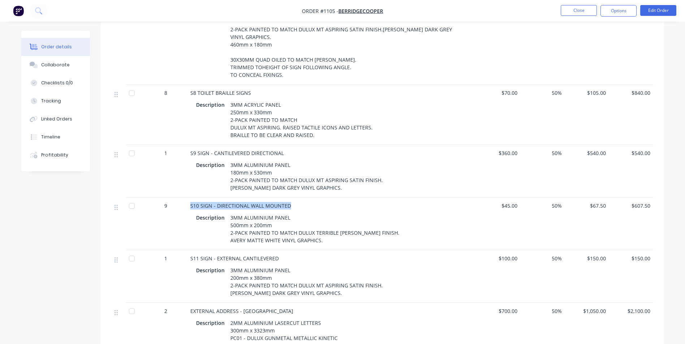
click at [189, 198] on div "S10 SIGN - DIRECTIONAL WALL MOUNTED Description 3MM ALUMINIUM PANEL 500mm x 200…" at bounding box center [331, 224] width 289 height 53
drag, startPoint x: 314, startPoint y: 215, endPoint x: 363, endPoint y: 214, distance: 49.1
click at [363, 214] on div "3MM ALUMINIUM PANEL 500mm x 200mm 2-PACK PAINTED TO MATCH DULUX TERRIBLE [PERSO…" at bounding box center [314, 229] width 175 height 33
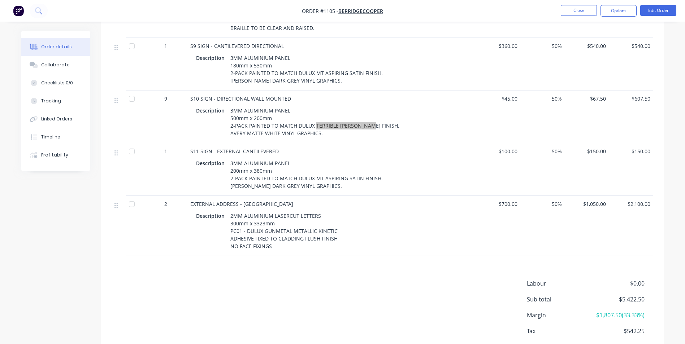
scroll to position [541, 0]
drag, startPoint x: 278, startPoint y: 133, endPoint x: 189, endPoint y: 127, distance: 89.4
click at [189, 142] on div "S11 SIGN - EXTERNAL CANTILEVERED Description 3MM ALUMINIUM PANEL 200mm x 380mm …" at bounding box center [331, 168] width 289 height 53
drag, startPoint x: 359, startPoint y: 160, endPoint x: 314, endPoint y: 157, distance: 45.2
click at [314, 157] on div "3MM ALUMINIUM PANEL 200mm x 380mm 2-PACK PAINTED TO MATCH DULUX MT ASPIRING SAT…" at bounding box center [306, 173] width 158 height 33
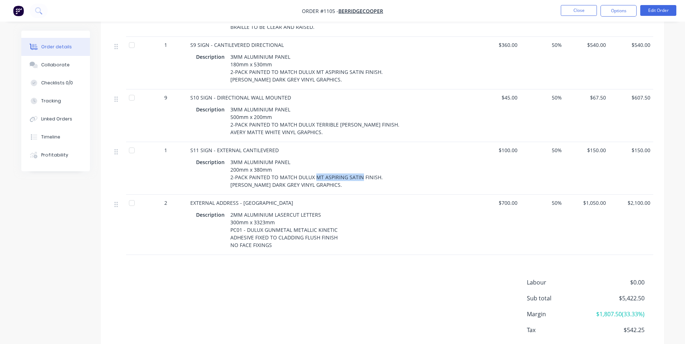
drag, startPoint x: 295, startPoint y: 183, endPoint x: 188, endPoint y: 188, distance: 106.2
click at [188, 195] on div "EXTERNAL ADDRESS - [GEOGRAPHIC_DATA] Description 2MM ALUMINIUM LASERCUT LETTERS…" at bounding box center [331, 225] width 289 height 60
drag, startPoint x: 335, startPoint y: 212, endPoint x: 261, endPoint y: 211, distance: 73.3
click at [261, 211] on div "2MM ALUMINIUM LASERCUT LETTERS 300mm x 3323mm PC01 - DULUX GUNMETAL METALLIC KI…" at bounding box center [283, 230] width 113 height 41
drag, startPoint x: 261, startPoint y: 211, endPoint x: 317, endPoint y: 213, distance: 55.6
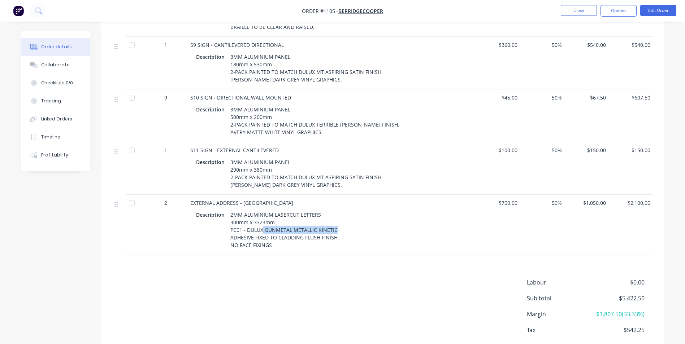
click at [317, 213] on div "2MM ALUMINIUM LASERCUT LETTERS 300mm x 3323mm PC01 - DULUX GUNMETAL METALLIC KI…" at bounding box center [283, 230] width 113 height 41
drag, startPoint x: 314, startPoint y: 212, endPoint x: 247, endPoint y: 214, distance: 67.2
click at [247, 214] on div "2MM ALUMINIUM LASERCUT LETTERS 300mm x 3323mm PC01 - DULUX GUNMETAL METALLIC KI…" at bounding box center [283, 230] width 113 height 41
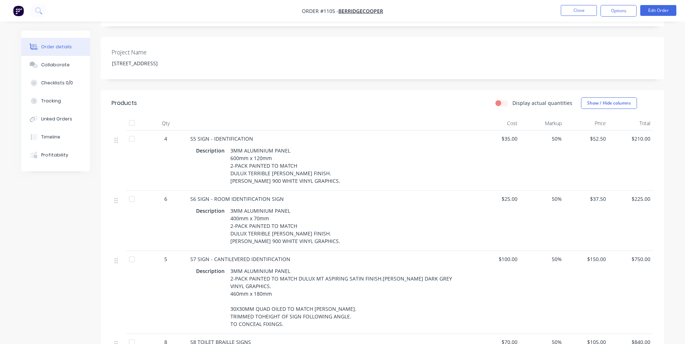
scroll to position [22, 0]
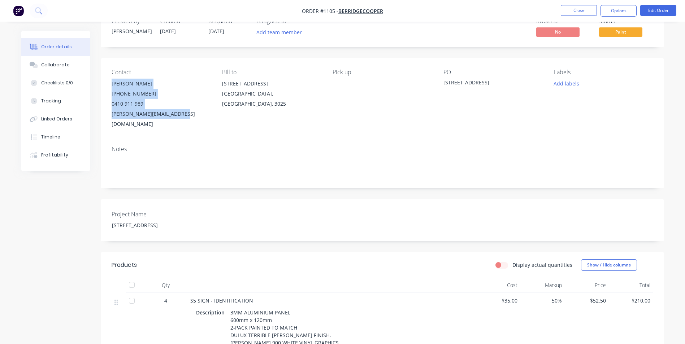
drag, startPoint x: 109, startPoint y: 86, endPoint x: 183, endPoint y: 117, distance: 79.8
click at [183, 117] on div "Contact [PERSON_NAME] [PHONE_NUMBER] [PERSON_NAME][EMAIL_ADDRESS][DOMAIN_NAME] …" at bounding box center [382, 99] width 563 height 82
click at [614, 10] on button "Options" at bounding box center [618, 11] width 36 height 12
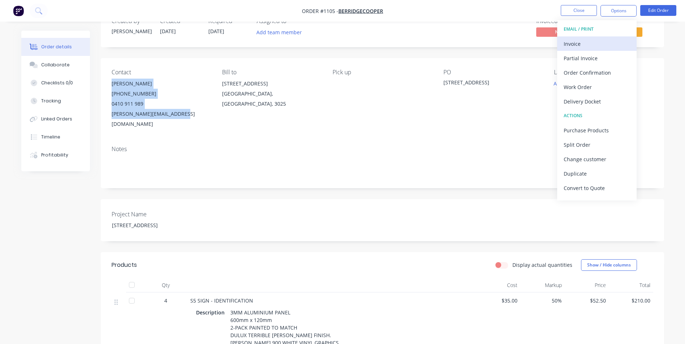
click at [593, 40] on div "Invoice" at bounding box center [596, 44] width 66 height 10
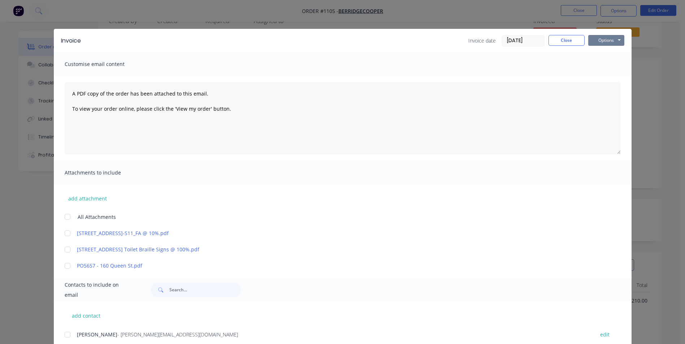
click at [603, 40] on button "Options" at bounding box center [606, 40] width 36 height 11
click at [606, 60] on button "Print" at bounding box center [611, 65] width 46 height 12
drag, startPoint x: 563, startPoint y: 40, endPoint x: 636, endPoint y: 22, distance: 75.1
click at [564, 39] on button "Close" at bounding box center [566, 40] width 36 height 11
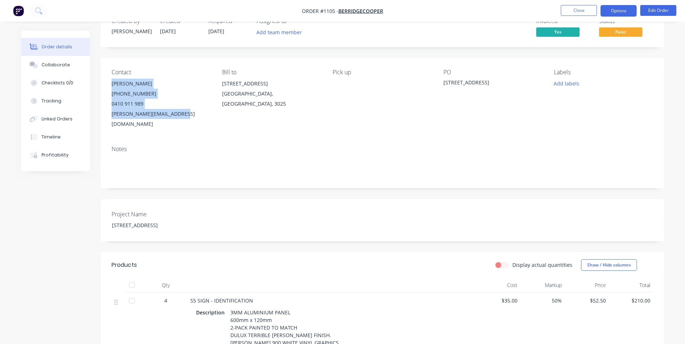
click at [623, 11] on button "Options" at bounding box center [618, 11] width 36 height 12
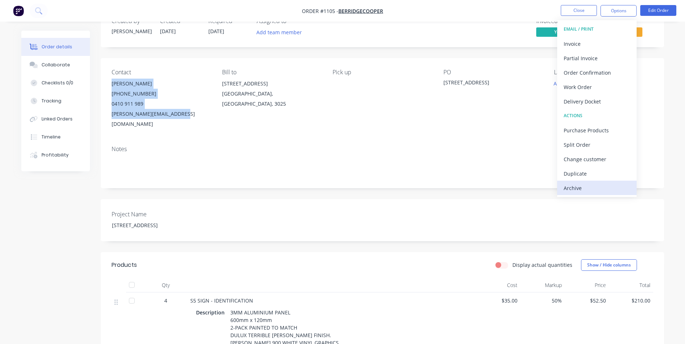
click at [571, 190] on div "Archive" at bounding box center [596, 188] width 66 height 10
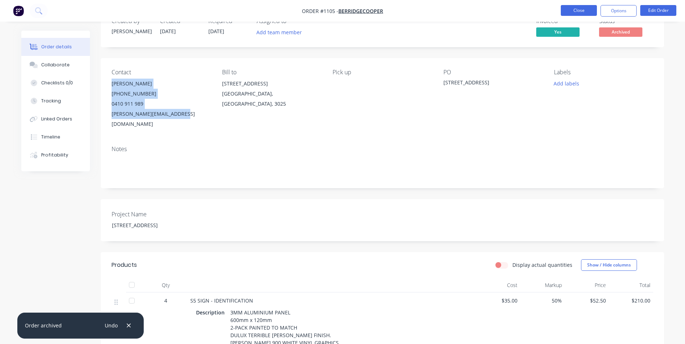
click at [587, 9] on button "Close" at bounding box center [579, 10] width 36 height 11
